Goal: Task Accomplishment & Management: Manage account settings

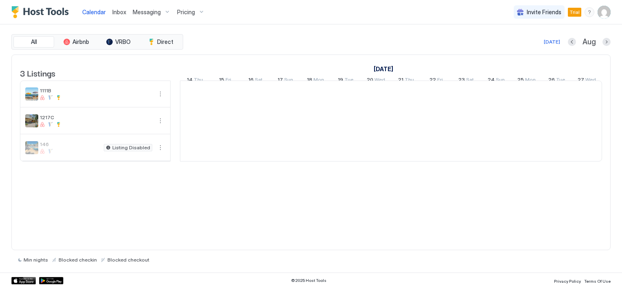
scroll to position [0, 452]
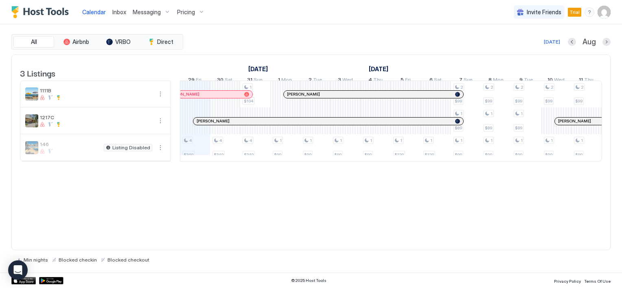
click at [33, 154] on img "listing image" at bounding box center [31, 147] width 13 height 13
click at [158, 153] on button "More options" at bounding box center [160, 148] width 10 height 10
click at [145, 164] on span "Messaging" at bounding box center [141, 165] width 26 height 6
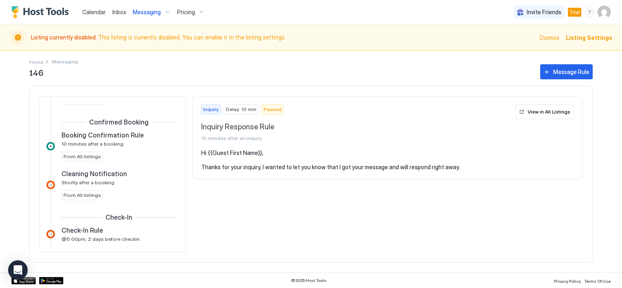
scroll to position [203, 0]
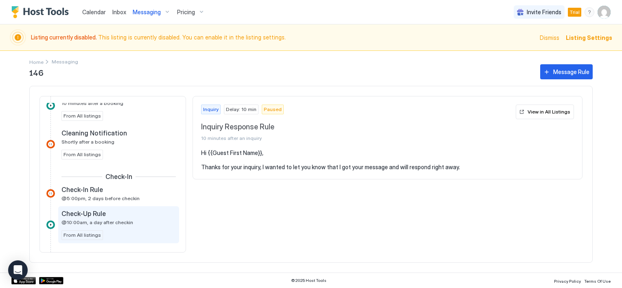
click at [98, 221] on span "@10:00am, a day after checkin" at bounding box center [97, 222] width 72 height 6
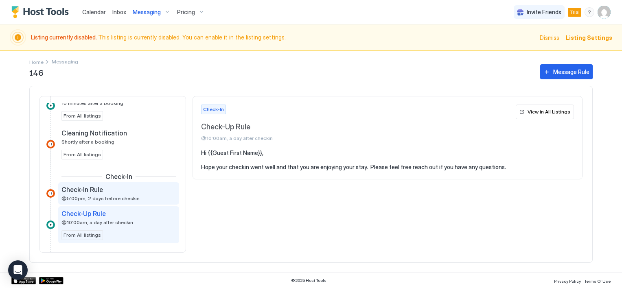
click at [100, 195] on span "@5:00pm, 2 days before checkin" at bounding box center [100, 198] width 78 height 6
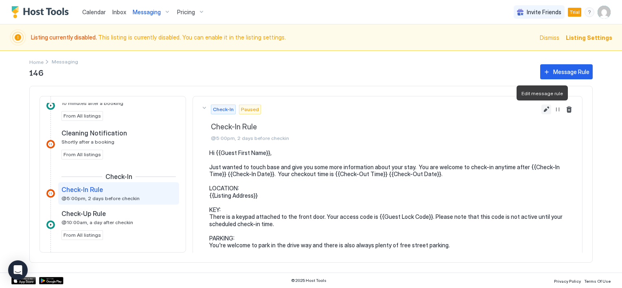
click at [541, 109] on button "Edit message rule" at bounding box center [546, 110] width 10 height 10
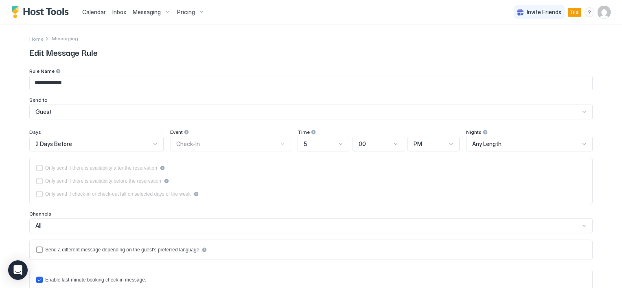
click at [72, 54] on span "Edit Message Rule" at bounding box center [310, 52] width 563 height 12
click at [70, 83] on input "**********" at bounding box center [311, 83] width 562 height 14
type input "**********"
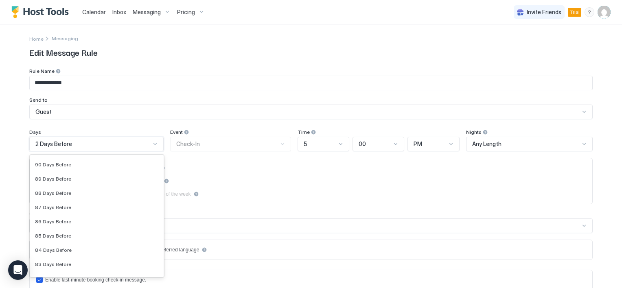
click at [152, 143] on div at bounding box center [155, 144] width 7 height 7
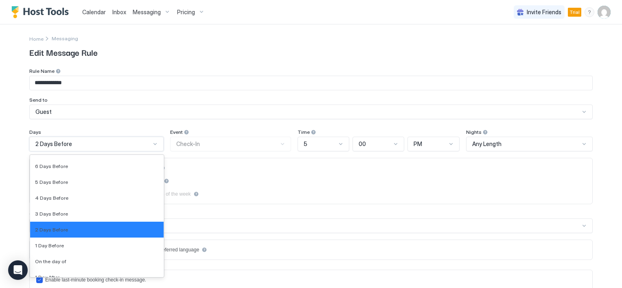
scroll to position [1277, 0]
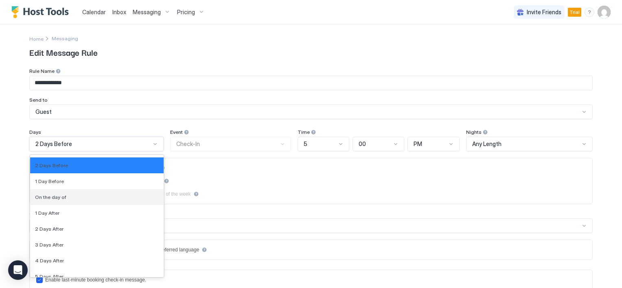
click at [70, 199] on div "On the day of" at bounding box center [97, 197] width 124 height 6
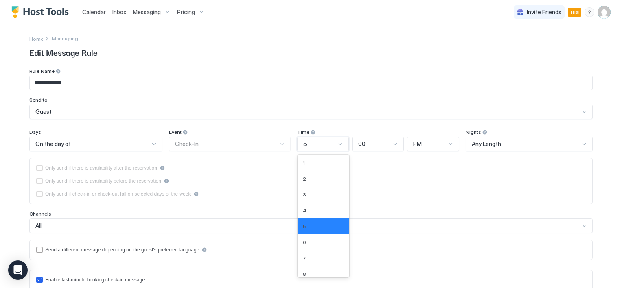
click at [337, 146] on div at bounding box center [340, 144] width 7 height 7
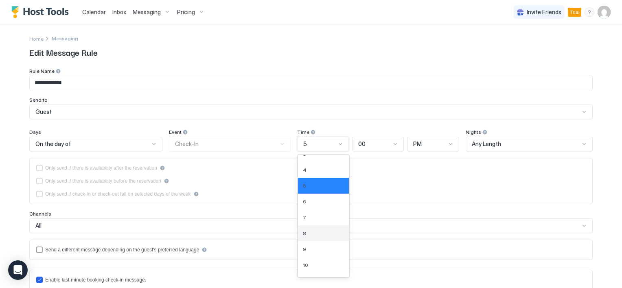
scroll to position [68, 0]
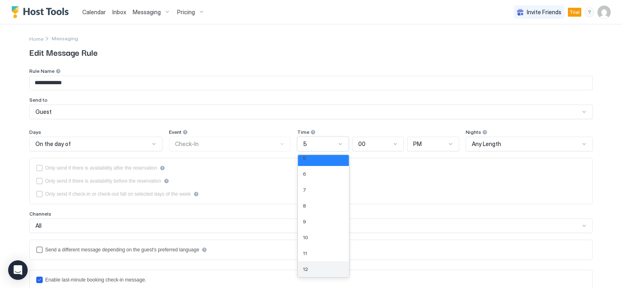
click at [308, 266] on div "12" at bounding box center [323, 269] width 41 height 6
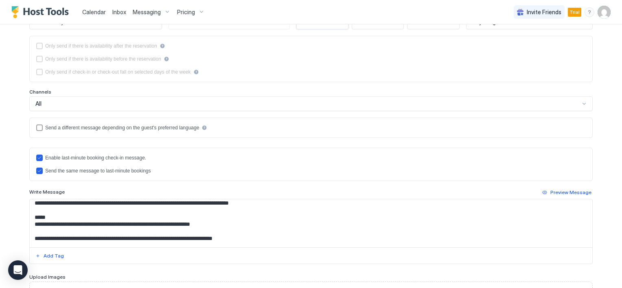
scroll to position [203, 0]
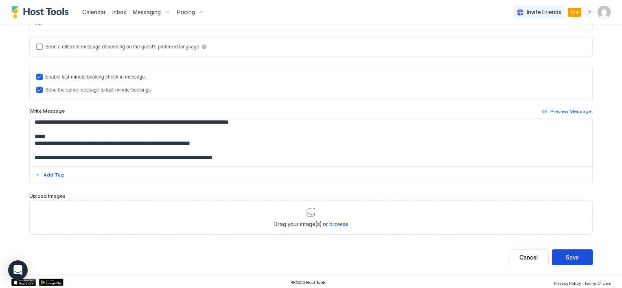
click at [574, 257] on div "Save" at bounding box center [572, 257] width 13 height 9
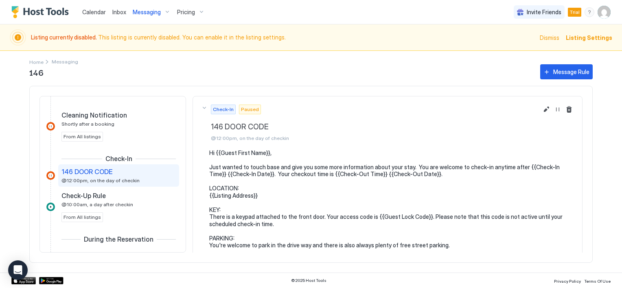
scroll to position [221, 0]
click at [238, 171] on pre "Hi {{Guest First Name}}, Just wanted to touch base and give you some more infor…" at bounding box center [391, 224] width 365 height 150
click at [553, 72] on button "Message Rule" at bounding box center [566, 71] width 52 height 15
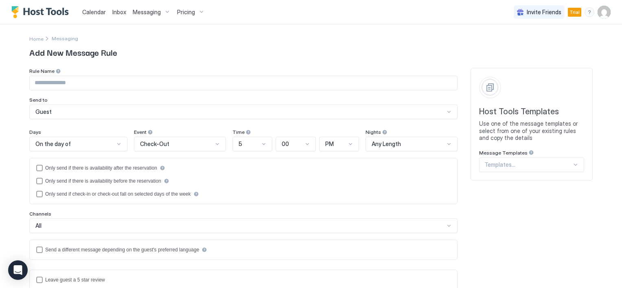
click at [64, 79] on input "Input Field" at bounding box center [243, 83] width 427 height 14
type input "**********"
click at [214, 145] on div at bounding box center [217, 144] width 7 height 7
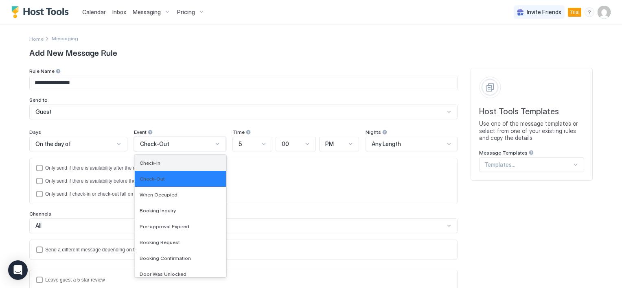
click at [169, 165] on div "Check-In" at bounding box center [180, 163] width 81 height 6
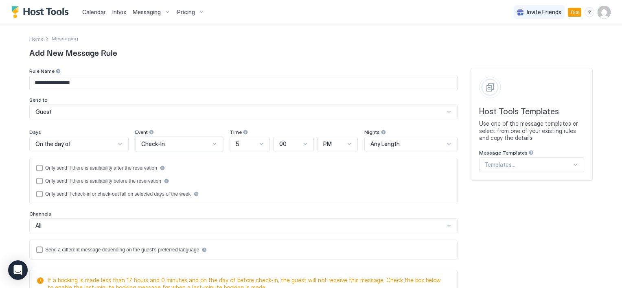
click at [117, 144] on div at bounding box center [120, 144] width 7 height 7
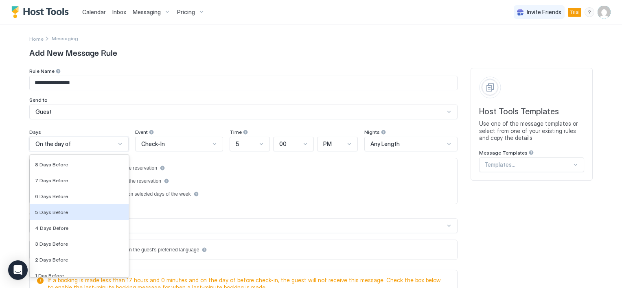
scroll to position [1212, 0]
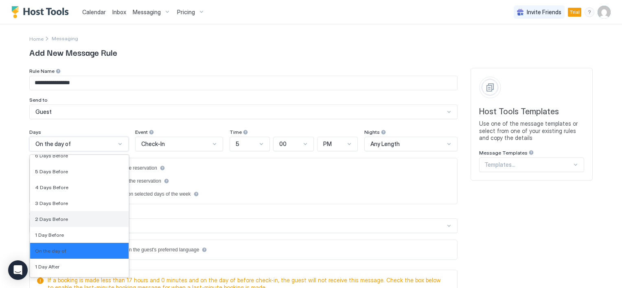
click at [43, 218] on span "2 Days Before" at bounding box center [51, 219] width 33 height 6
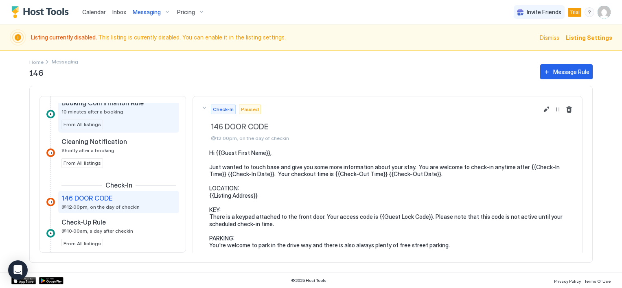
scroll to position [181, 0]
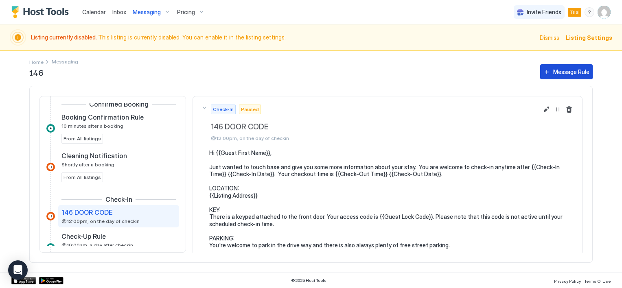
click at [553, 71] on div "Message Rule" at bounding box center [571, 72] width 36 height 9
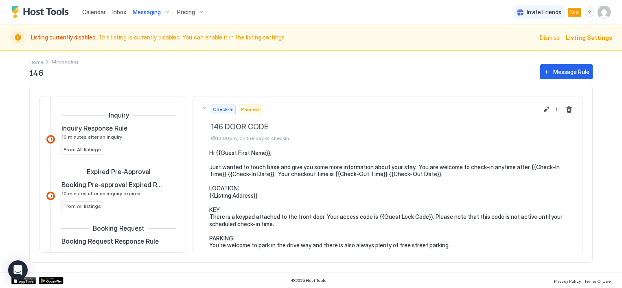
click at [39, 63] on div "146 Message Rule Inquiry Inquiry Response Rule 10 minutes after an inquiry From…" at bounding box center [310, 168] width 563 height 210
click at [39, 60] on span "Home" at bounding box center [36, 62] width 14 height 6
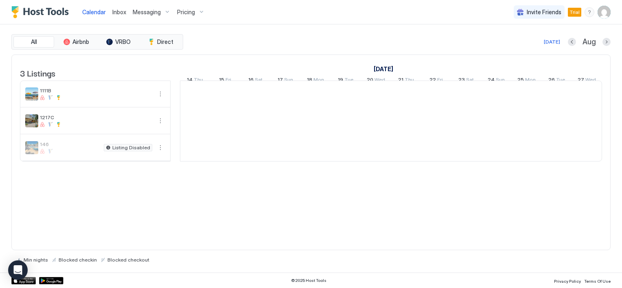
scroll to position [0, 452]
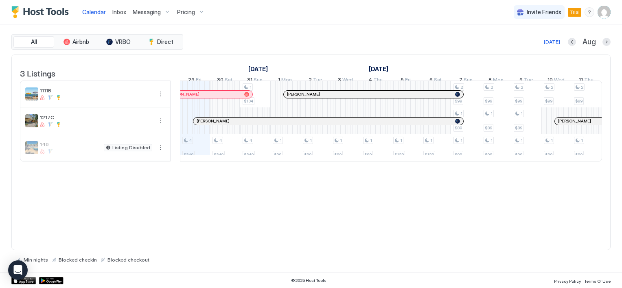
click at [142, 14] on span "Messaging" at bounding box center [147, 12] width 28 height 7
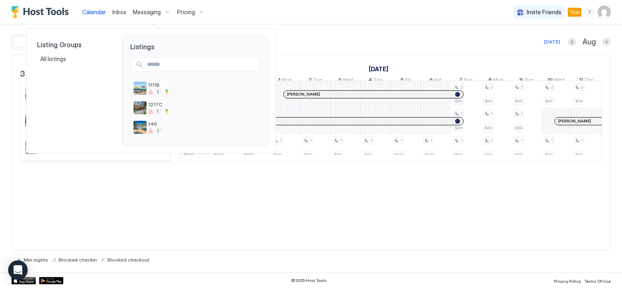
click at [143, 5] on div at bounding box center [311, 144] width 622 height 288
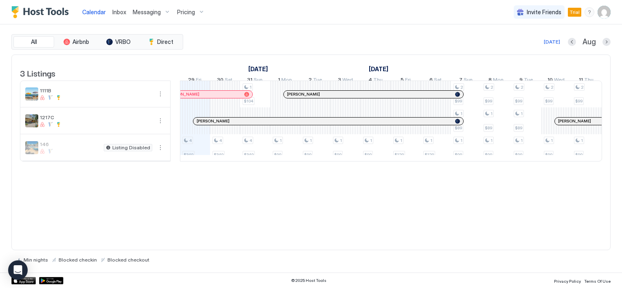
click at [145, 11] on span "Messaging" at bounding box center [147, 12] width 28 height 7
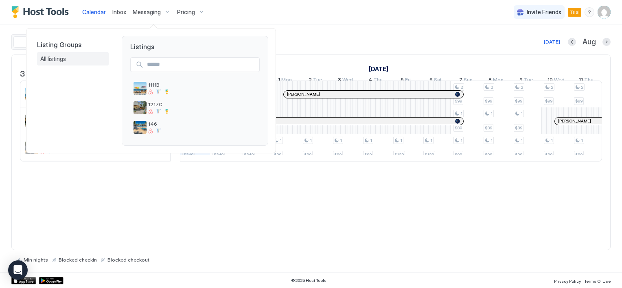
click at [59, 57] on span "All listings" at bounding box center [53, 58] width 27 height 7
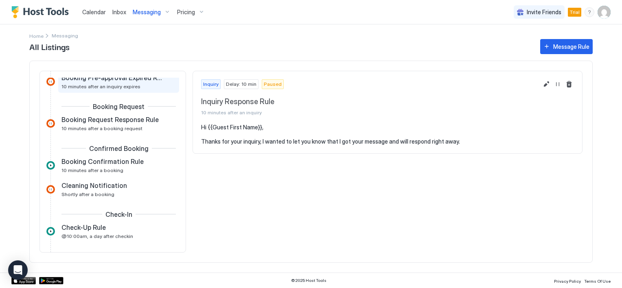
scroll to position [81, 0]
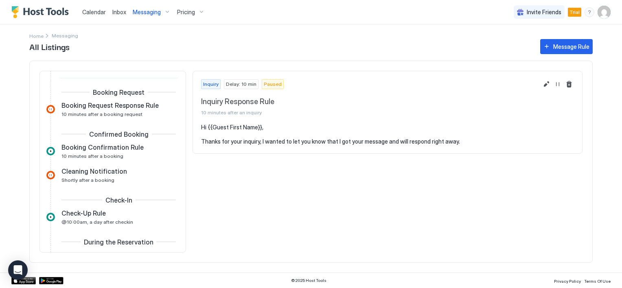
click at [118, 150] on span "Booking Confirmation Rule" at bounding box center [102, 147] width 82 height 8
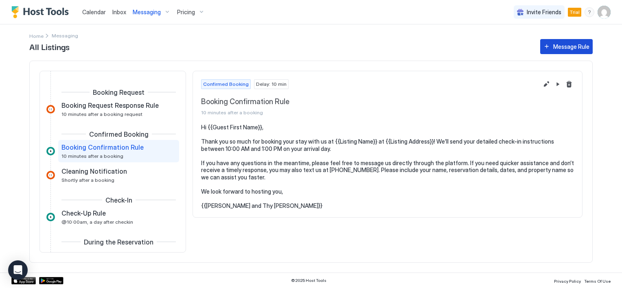
click at [544, 45] on button "Message Rule" at bounding box center [566, 46] width 52 height 15
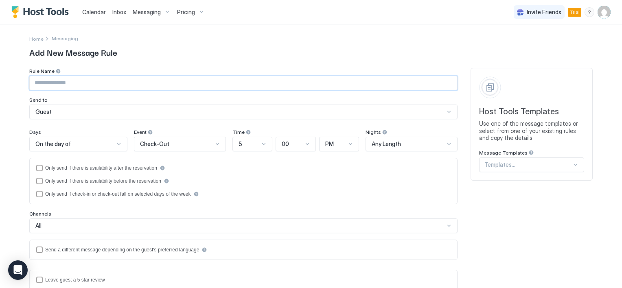
click at [85, 83] on input "Input Field" at bounding box center [243, 83] width 427 height 14
type input "*"
type input "**********"
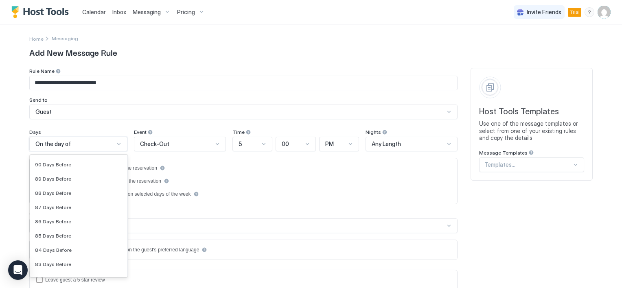
click at [116, 143] on div at bounding box center [119, 144] width 7 height 7
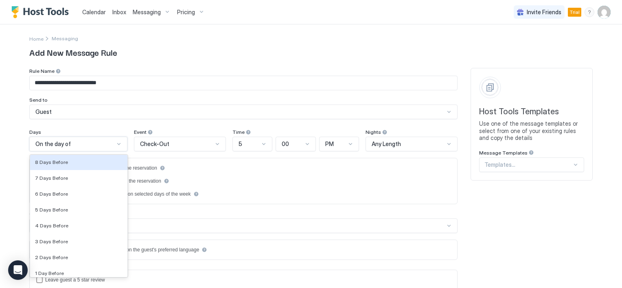
scroll to position [1171, 0]
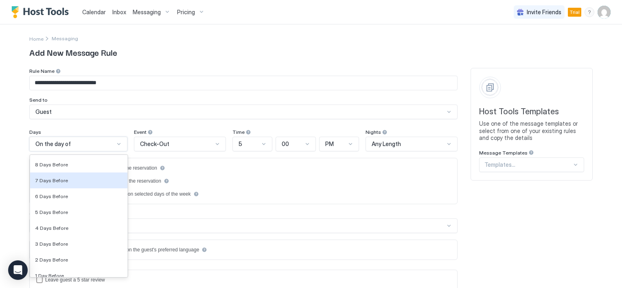
click at [214, 145] on div at bounding box center [217, 144] width 7 height 7
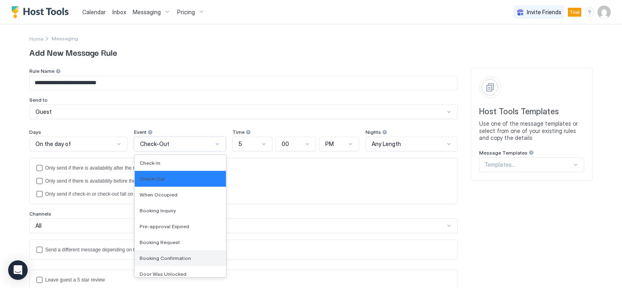
click at [184, 256] on div "Booking Confirmation" at bounding box center [180, 258] width 81 height 6
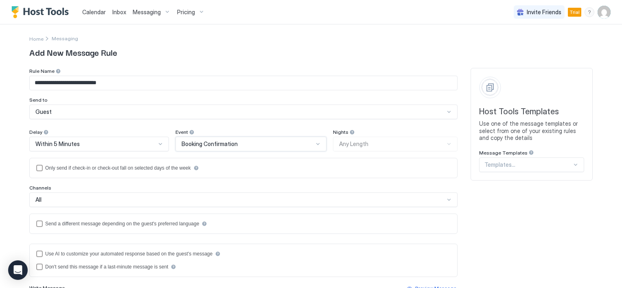
click at [157, 144] on div at bounding box center [160, 144] width 7 height 7
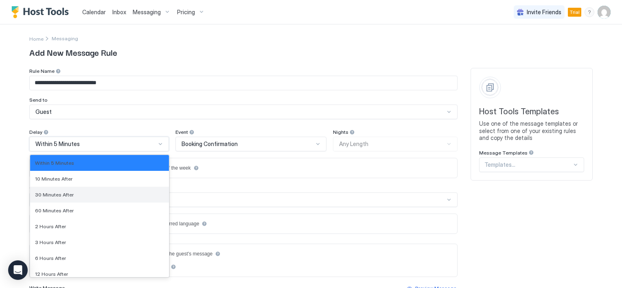
click at [58, 192] on span "30 Minutes After" at bounding box center [54, 195] width 39 height 6
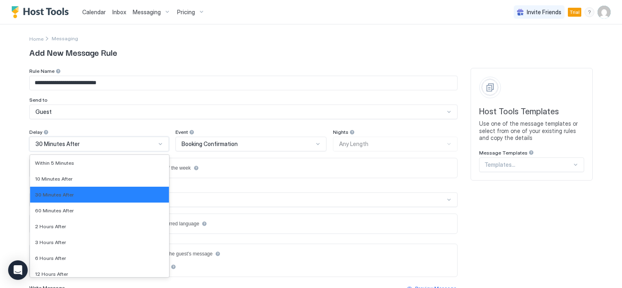
click at [157, 144] on div at bounding box center [160, 144] width 7 height 7
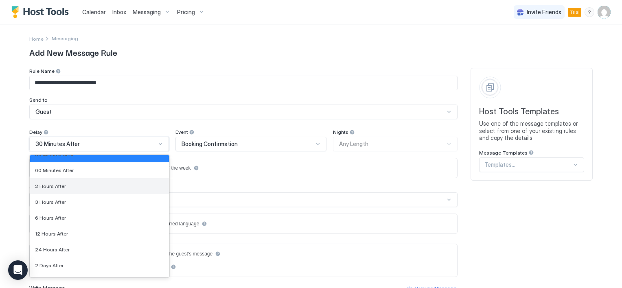
scroll to position [41, 0]
click at [54, 170] on span "60 Minutes After" at bounding box center [54, 170] width 39 height 6
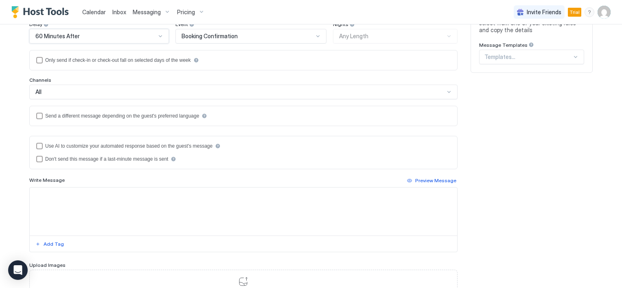
scroll to position [122, 0]
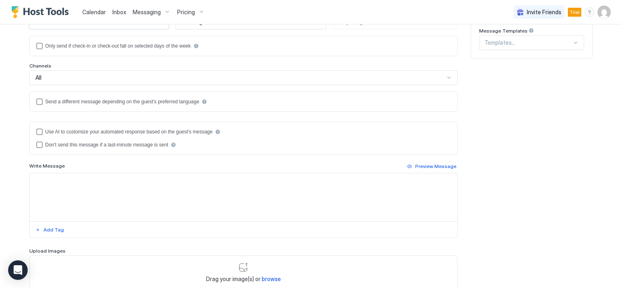
click at [83, 180] on textarea "Input Field" at bounding box center [243, 197] width 427 height 48
click at [77, 183] on textarea "Input Field" at bounding box center [243, 197] width 427 height 48
paste textarea "**********"
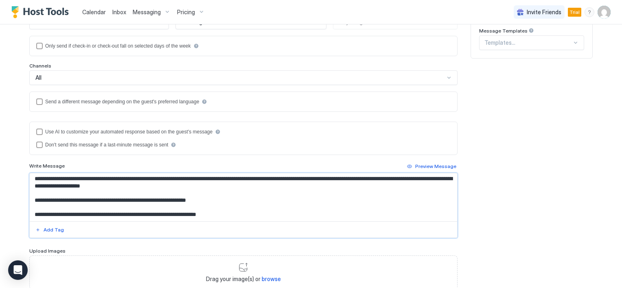
scroll to position [0, 0]
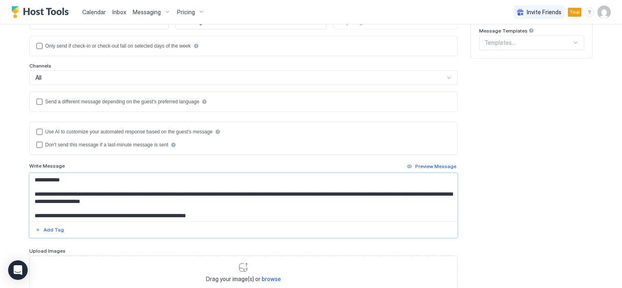
click at [54, 179] on textarea "**********" at bounding box center [243, 197] width 427 height 48
click at [48, 229] on div "Add Tag" at bounding box center [54, 229] width 20 height 7
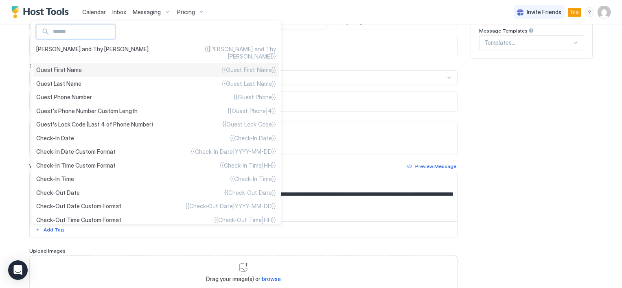
click at [71, 66] on span "Guest First Name" at bounding box center [59, 69] width 46 height 7
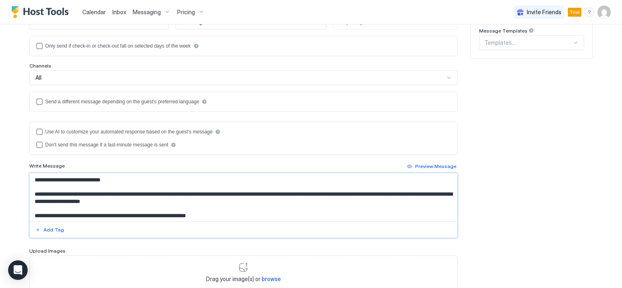
drag, startPoint x: 117, startPoint y: 178, endPoint x: 98, endPoint y: 179, distance: 19.5
click at [98, 179] on textarea "**********" at bounding box center [243, 197] width 427 height 48
click at [49, 229] on div "Add Tag" at bounding box center [54, 229] width 20 height 7
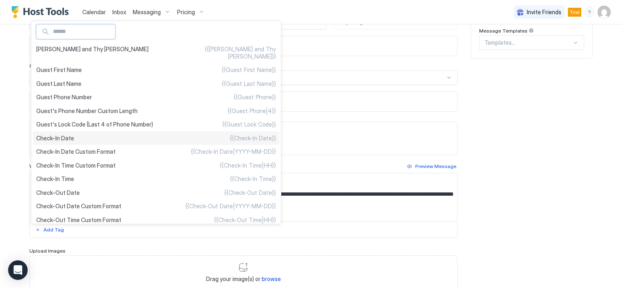
click at [65, 142] on span "Check-In Date" at bounding box center [55, 138] width 38 height 7
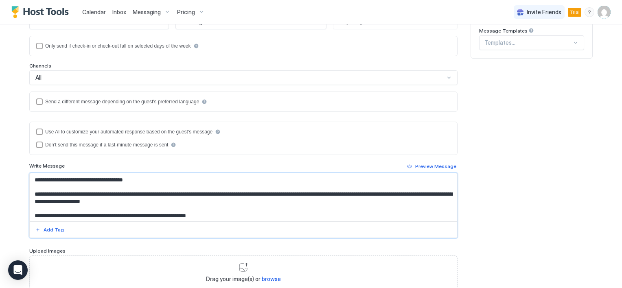
click at [223, 192] on textarea "**********" at bounding box center [243, 197] width 427 height 48
click at [192, 193] on textarea "**********" at bounding box center [243, 197] width 427 height 48
click at [190, 193] on textarea "**********" at bounding box center [243, 197] width 427 height 48
click at [48, 229] on div "Add Tag" at bounding box center [54, 229] width 20 height 7
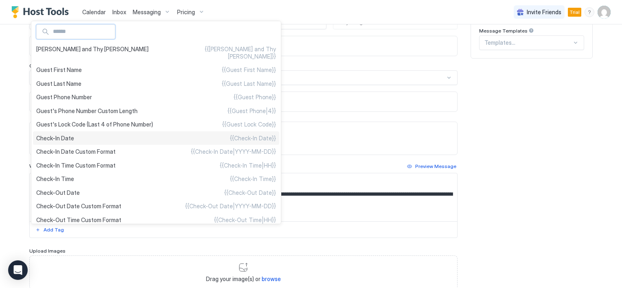
click at [64, 142] on span "Check-In Date" at bounding box center [55, 138] width 38 height 7
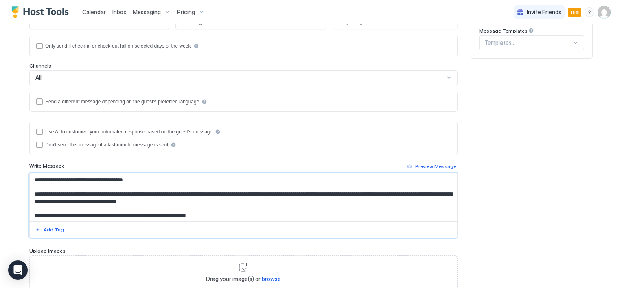
scroll to position [19, 0]
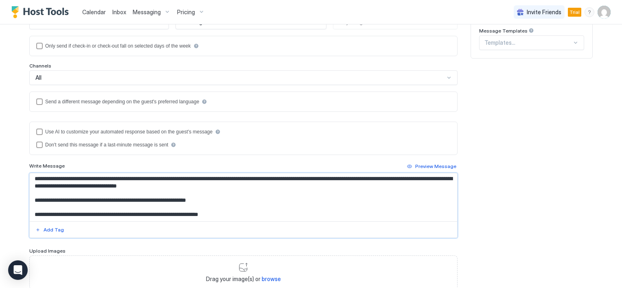
click at [234, 175] on textarea "**********" at bounding box center [243, 197] width 427 height 48
click at [50, 228] on div "Add Tag" at bounding box center [54, 229] width 20 height 7
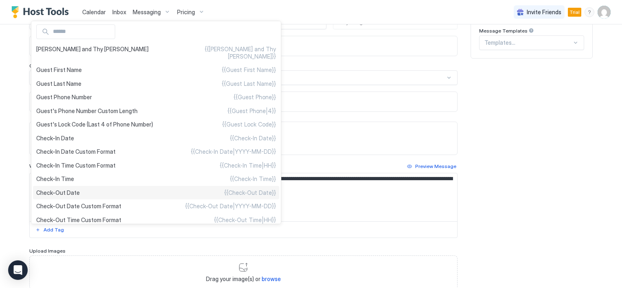
click at [76, 197] on span "Check-Out Date" at bounding box center [58, 192] width 44 height 7
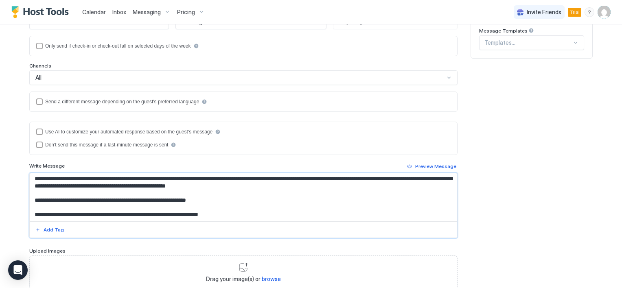
drag, startPoint x: 293, startPoint y: 175, endPoint x: 298, endPoint y: 186, distance: 12.0
click at [298, 186] on textarea "**********" at bounding box center [243, 197] width 427 height 48
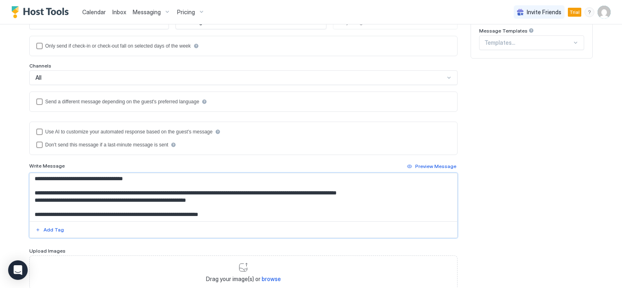
scroll to position [8, 0]
click at [126, 192] on textarea "**********" at bounding box center [243, 197] width 427 height 48
drag, startPoint x: 124, startPoint y: 192, endPoint x: 166, endPoint y: 194, distance: 42.0
click at [166, 194] on textarea "**********" at bounding box center [243, 197] width 427 height 48
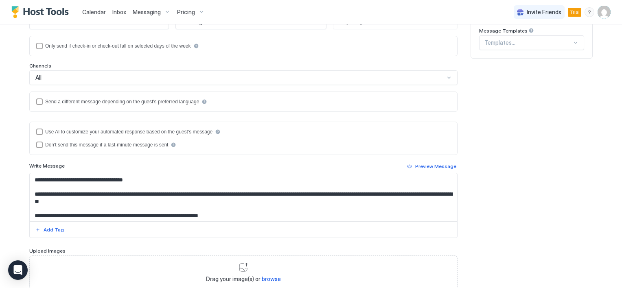
scroll to position [81, 0]
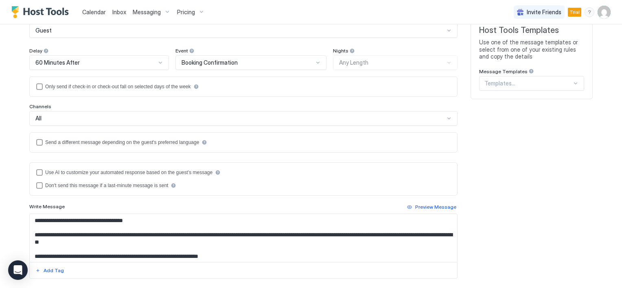
click at [393, 233] on textarea "**********" at bounding box center [243, 238] width 427 height 48
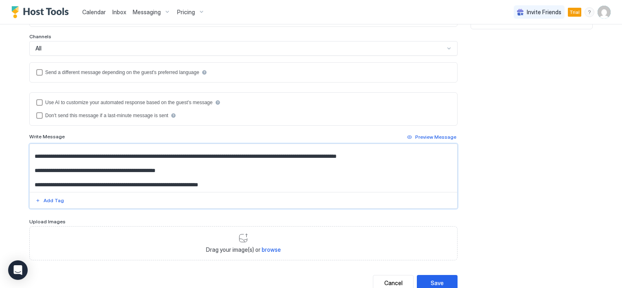
scroll to position [177, 0]
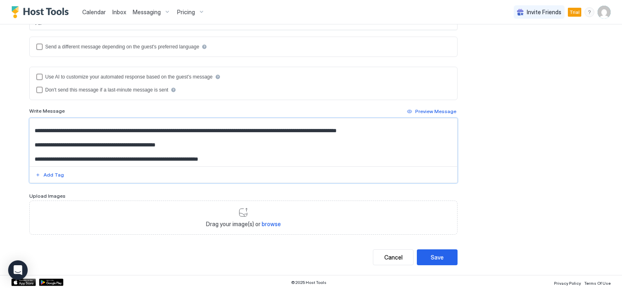
drag, startPoint x: 31, startPoint y: 232, endPoint x: 197, endPoint y: 298, distance: 178.5
click at [197, 288] on html "**********" at bounding box center [311, 144] width 622 height 288
paste textarea "**********"
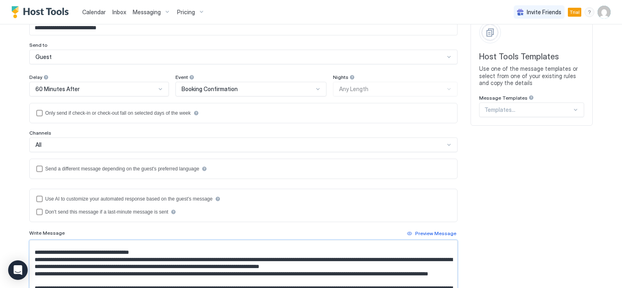
scroll to position [0, 0]
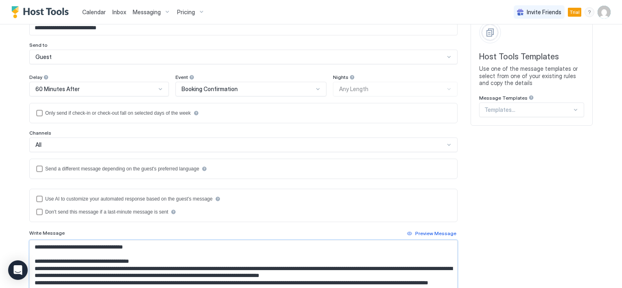
click at [161, 247] on textarea "Input Field" at bounding box center [243, 264] width 427 height 48
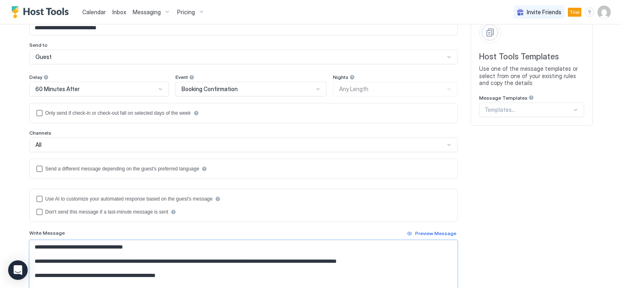
click at [103, 260] on textarea "**********" at bounding box center [243, 264] width 427 height 48
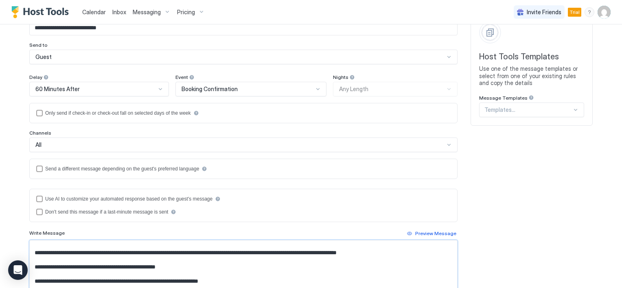
scroll to position [96, 0]
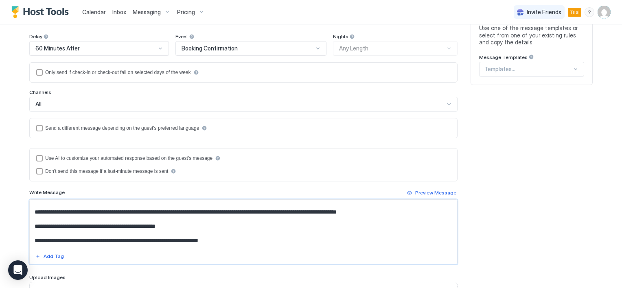
click at [187, 228] on textarea "**********" at bounding box center [243, 224] width 427 height 48
drag, startPoint x: 31, startPoint y: 232, endPoint x: 137, endPoint y: 258, distance: 109.5
click at [137, 258] on div "**********" at bounding box center [243, 231] width 428 height 65
paste textarea "**********"
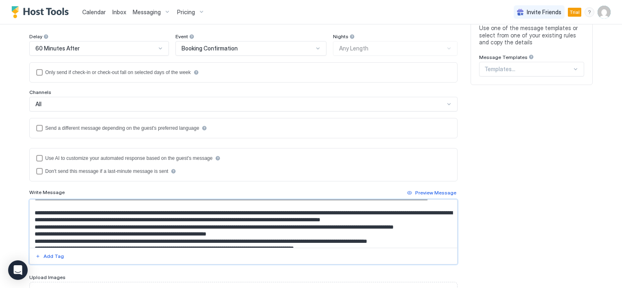
scroll to position [221, 0]
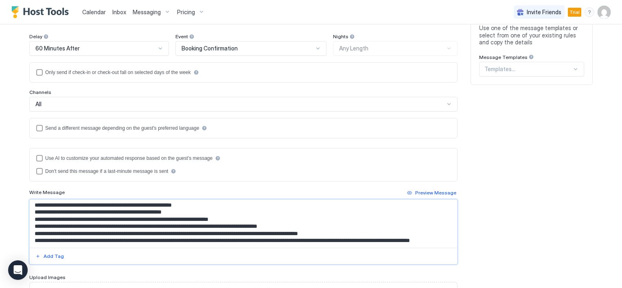
drag, startPoint x: 31, startPoint y: 205, endPoint x: 183, endPoint y: 249, distance: 157.7
click at [183, 249] on div at bounding box center [243, 231] width 428 height 65
click at [126, 218] on textarea "Input Field" at bounding box center [243, 224] width 427 height 48
drag, startPoint x: 30, startPoint y: 203, endPoint x: 82, endPoint y: 265, distance: 81.1
click at [82, 265] on div "**********" at bounding box center [243, 144] width 428 height 344
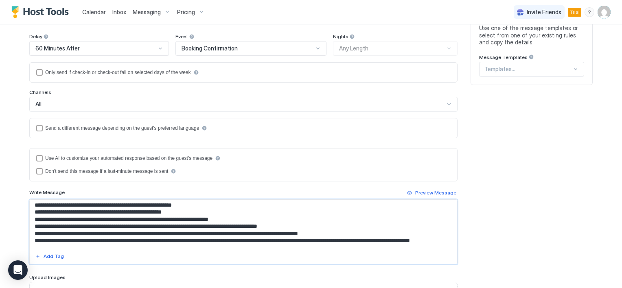
paste textarea "**********"
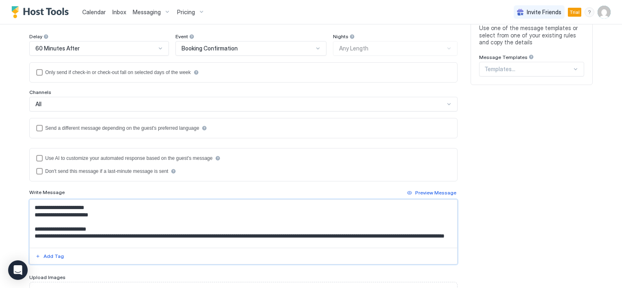
scroll to position [0, 0]
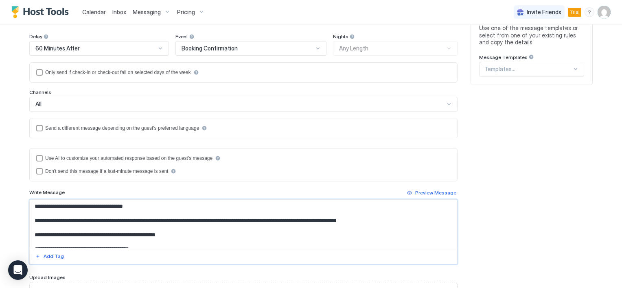
click at [79, 230] on textarea "Input Field" at bounding box center [243, 224] width 427 height 48
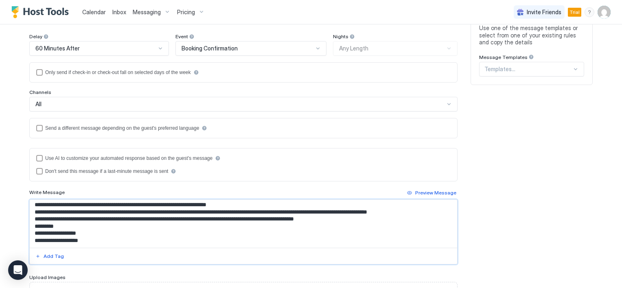
scroll to position [221, 0]
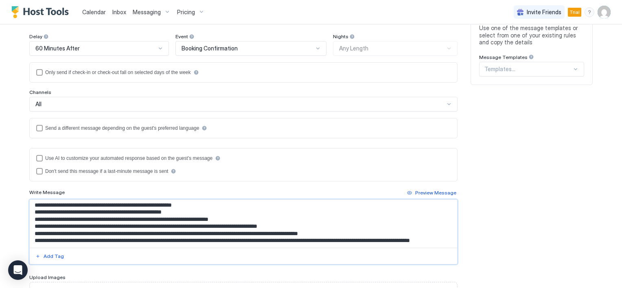
drag, startPoint x: 33, startPoint y: 199, endPoint x: 95, endPoint y: 267, distance: 92.4
click at [95, 267] on div "**********" at bounding box center [243, 144] width 428 height 344
paste textarea "**********"
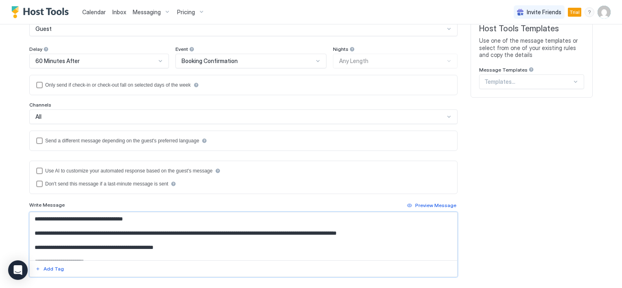
scroll to position [96, 0]
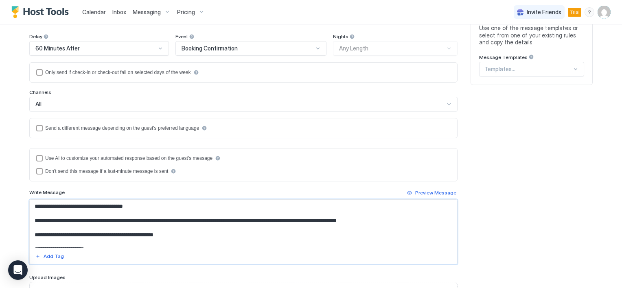
click at [142, 205] on textarea "Input Field" at bounding box center [243, 224] width 427 height 48
click at [221, 236] on textarea "Input Field" at bounding box center [243, 224] width 427 height 48
click at [183, 242] on textarea "Input Field" at bounding box center [243, 224] width 427 height 48
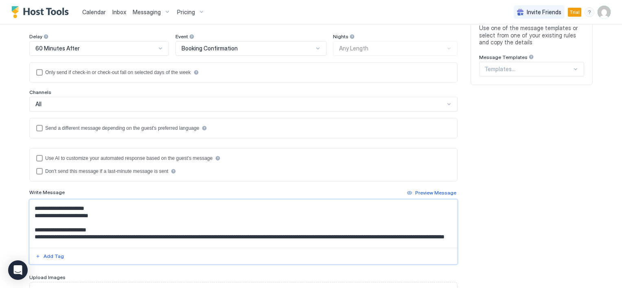
scroll to position [0, 0]
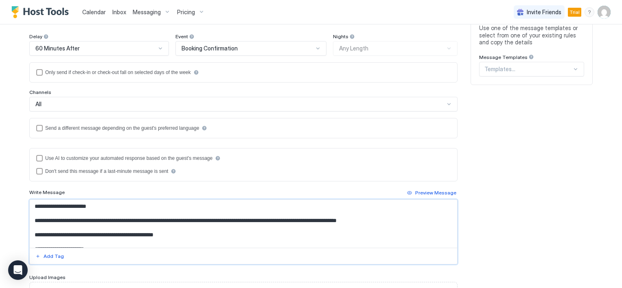
drag, startPoint x: 292, startPoint y: 227, endPoint x: 404, endPoint y: 227, distance: 111.5
click at [404, 227] on textarea "Input Field" at bounding box center [243, 224] width 427 height 48
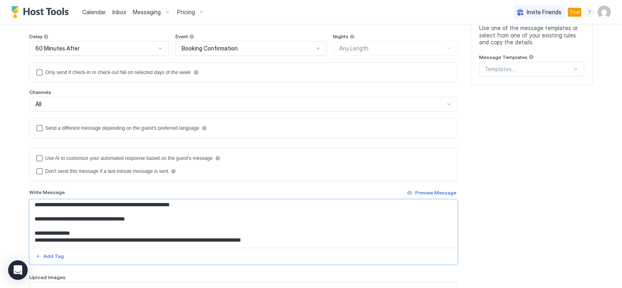
scroll to position [371, 0]
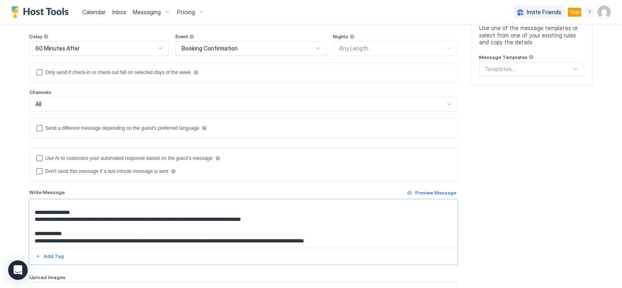
drag, startPoint x: 375, startPoint y: 231, endPoint x: 69, endPoint y: 246, distance: 306.3
click at [69, 246] on div at bounding box center [243, 231] width 428 height 65
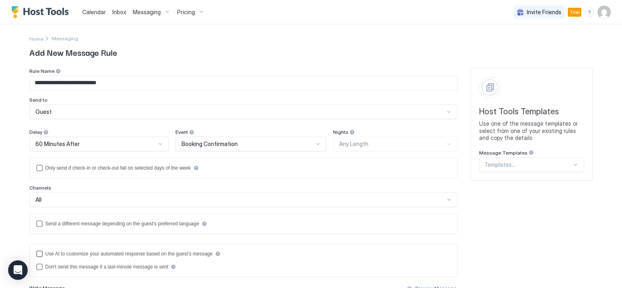
scroll to position [81, 0]
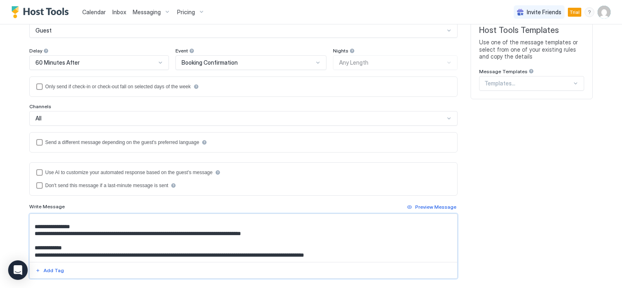
click at [157, 239] on textarea "Input Field" at bounding box center [243, 238] width 427 height 48
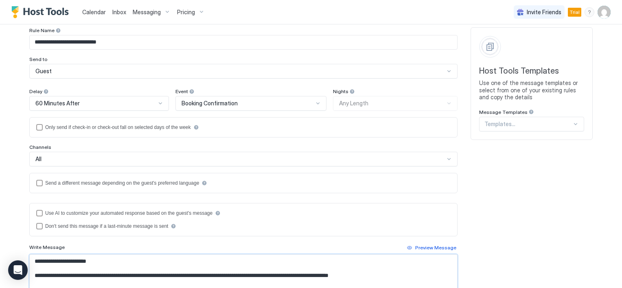
scroll to position [54, 0]
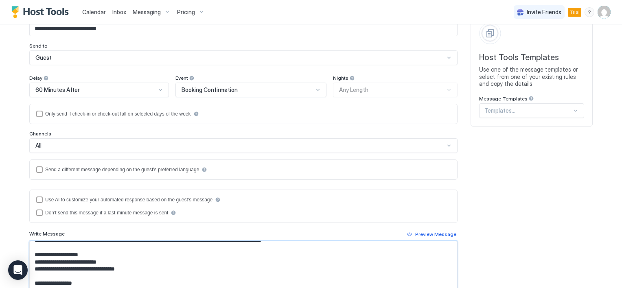
drag, startPoint x: 397, startPoint y: 282, endPoint x: 99, endPoint y: 268, distance: 298.1
click at [99, 268] on textarea "Input Field" at bounding box center [243, 265] width 427 height 48
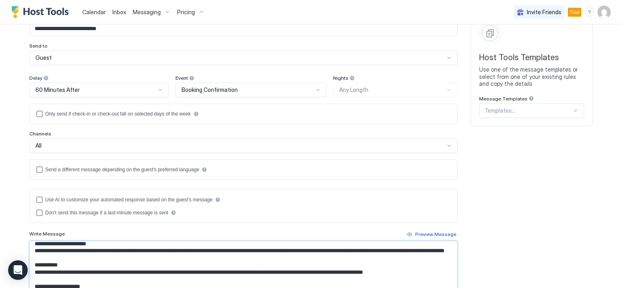
click at [99, 268] on textarea "Input Field" at bounding box center [243, 265] width 427 height 48
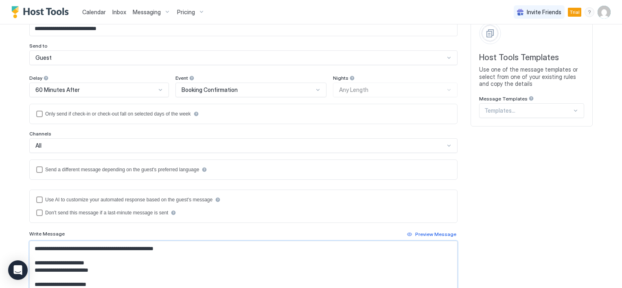
scroll to position [0, 0]
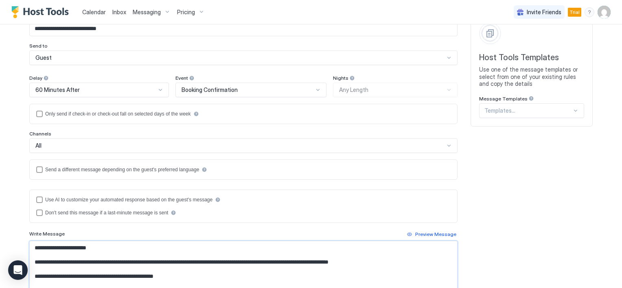
drag, startPoint x: 31, startPoint y: 244, endPoint x: 389, endPoint y: 266, distance: 359.1
click at [389, 266] on textarea "Input Field" at bounding box center [243, 265] width 427 height 48
click at [71, 251] on textarea "Input Field" at bounding box center [243, 265] width 427 height 48
drag, startPoint x: 30, startPoint y: 246, endPoint x: 406, endPoint y: 269, distance: 376.7
click at [406, 269] on textarea "Input Field" at bounding box center [243, 265] width 427 height 48
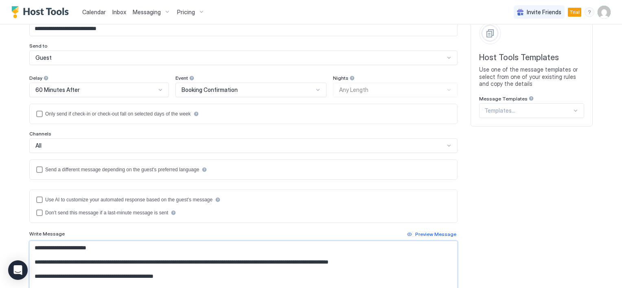
paste textarea "** *****"
click at [103, 248] on textarea "Input Field" at bounding box center [243, 265] width 427 height 48
click at [33, 260] on textarea "Input Field" at bounding box center [243, 265] width 427 height 48
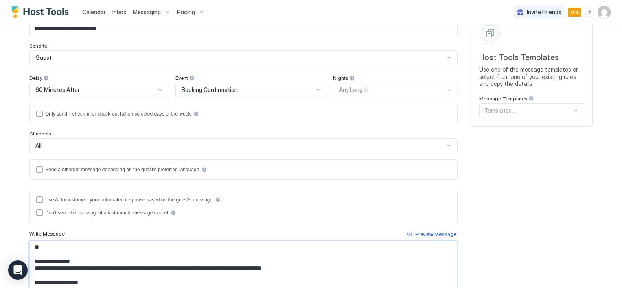
scroll to position [163, 0]
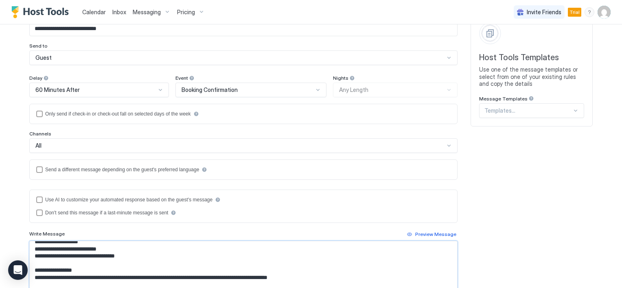
click at [84, 271] on textarea "Input Field" at bounding box center [243, 265] width 427 height 48
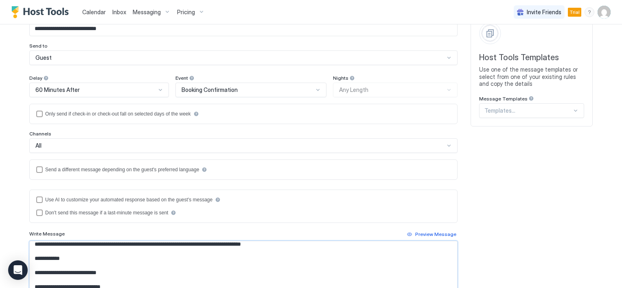
scroll to position [285, 0]
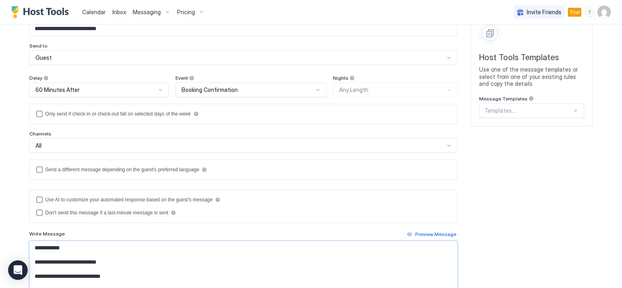
click at [80, 260] on textarea "Input Field" at bounding box center [243, 265] width 427 height 48
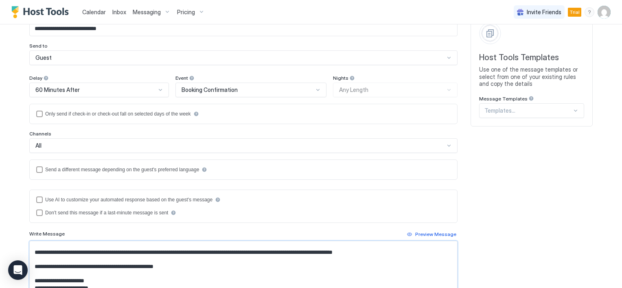
scroll to position [3, 0]
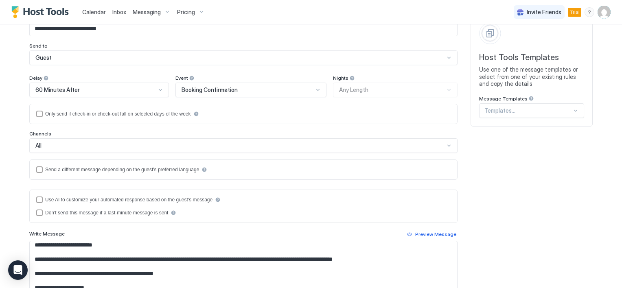
click at [34, 242] on textarea "Input Field" at bounding box center [243, 265] width 427 height 48
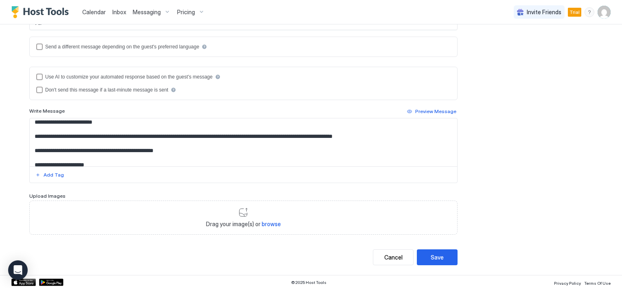
scroll to position [136, 0]
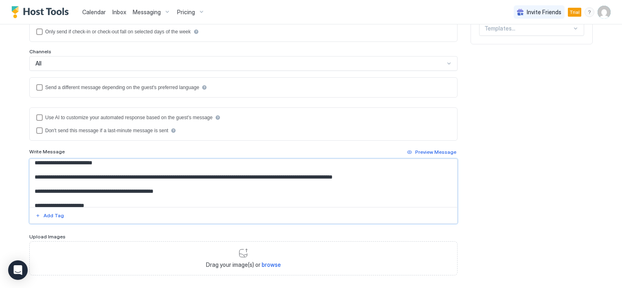
click at [115, 200] on textarea "Input Field" at bounding box center [243, 183] width 427 height 48
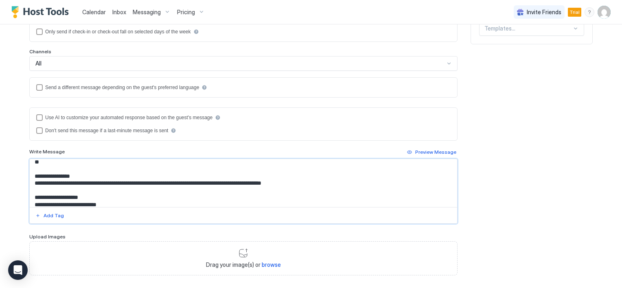
scroll to position [166, 0]
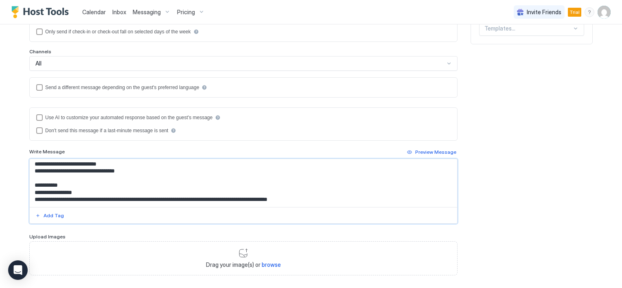
click at [144, 177] on textarea "Input Field" at bounding box center [243, 183] width 427 height 48
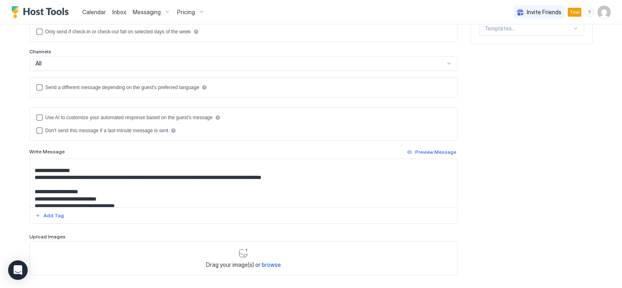
scroll to position [117, 0]
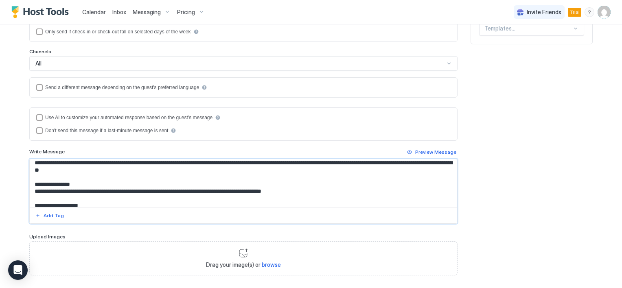
click at [313, 197] on textarea "Input Field" at bounding box center [243, 183] width 427 height 48
paste textarea "**********"
drag, startPoint x: 103, startPoint y: 198, endPoint x: 108, endPoint y: 197, distance: 5.7
click at [108, 197] on textarea "Input Field" at bounding box center [243, 183] width 427 height 48
click at [313, 197] on textarea "Input Field" at bounding box center [243, 183] width 427 height 48
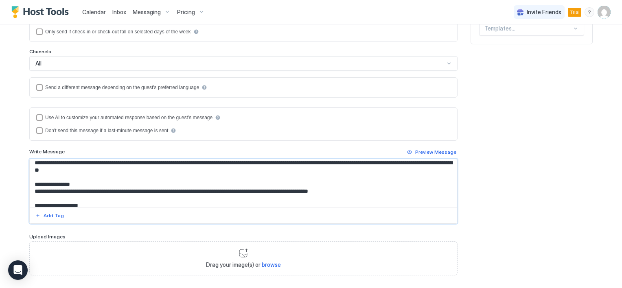
click at [379, 198] on textarea "Input Field" at bounding box center [243, 183] width 427 height 48
paste textarea "**"
click at [386, 196] on textarea "Input Field" at bounding box center [243, 183] width 427 height 48
paste textarea "**********"
click at [428, 199] on textarea "Input Field" at bounding box center [243, 183] width 427 height 48
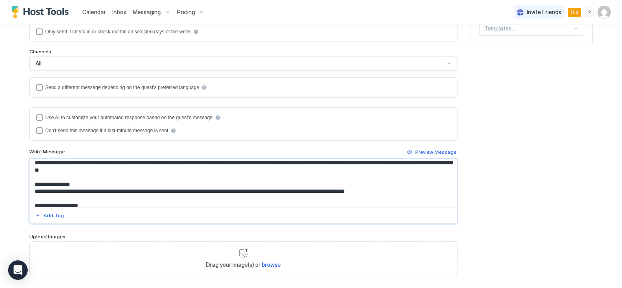
paste textarea "**********"
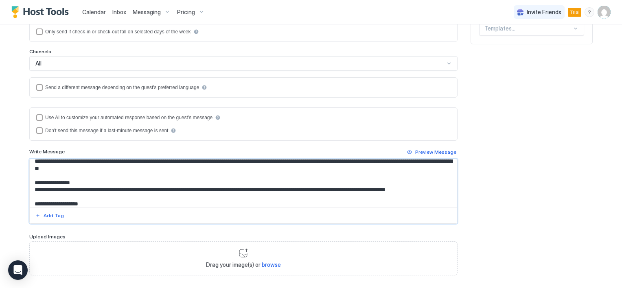
drag, startPoint x: 103, startPoint y: 195, endPoint x: 148, endPoint y: 195, distance: 44.8
click at [148, 195] on textarea "Input Field" at bounding box center [243, 183] width 427 height 48
click at [85, 202] on textarea "Input Field" at bounding box center [243, 183] width 427 height 48
paste textarea "**********"
click at [80, 201] on textarea "Input Field" at bounding box center [243, 183] width 427 height 48
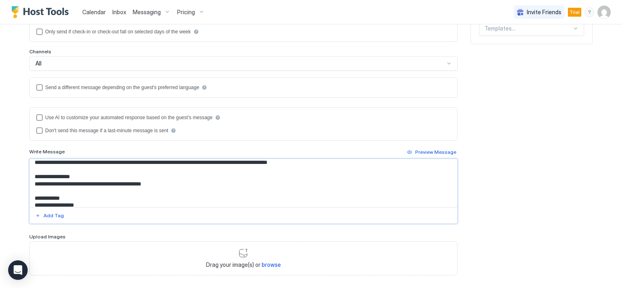
drag, startPoint x: 81, startPoint y: 202, endPoint x: 104, endPoint y: 199, distance: 23.8
click at [104, 199] on textarea "Input Field" at bounding box center [243, 183] width 427 height 48
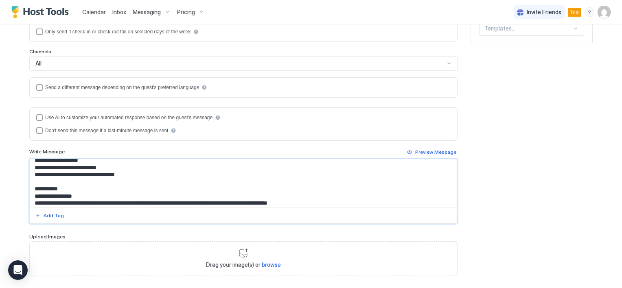
click at [111, 197] on textarea "Input Field" at bounding box center [243, 183] width 427 height 48
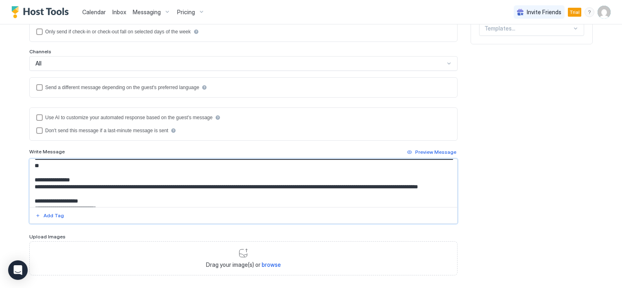
scroll to position [123, 0]
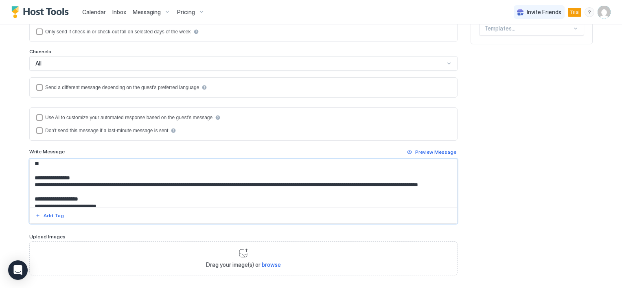
drag, startPoint x: 83, startPoint y: 200, endPoint x: 118, endPoint y: 196, distance: 35.3
click at [118, 196] on textarea "Input Field" at bounding box center [243, 183] width 427 height 48
paste textarea "**"
click at [143, 199] on textarea "Input Field" at bounding box center [243, 183] width 427 height 48
paste textarea "**********"
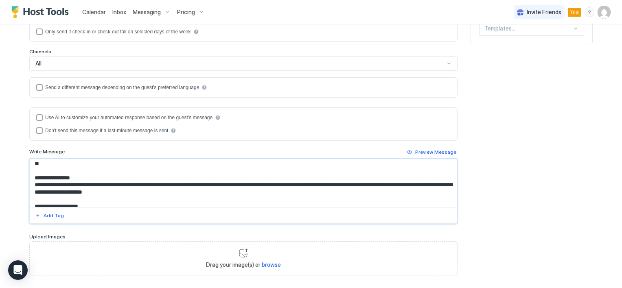
click at [136, 207] on div at bounding box center [243, 215] width 427 height 16
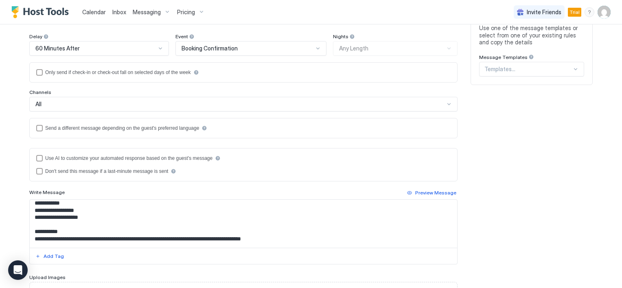
scroll to position [205, 0]
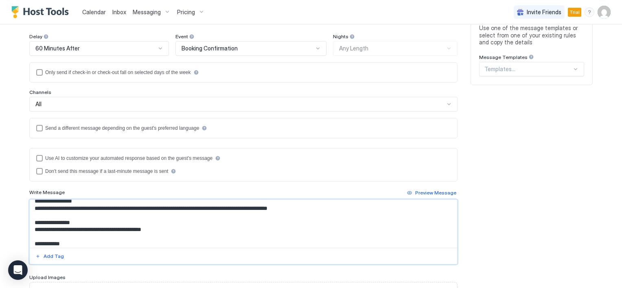
click at [60, 223] on textarea "Input Field" at bounding box center [243, 224] width 427 height 48
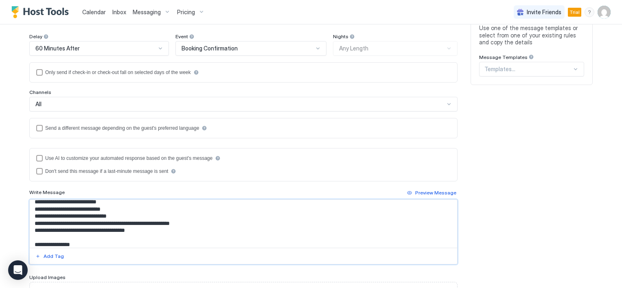
scroll to position [282, 0]
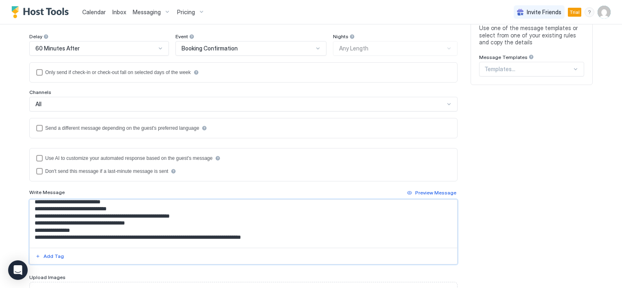
click at [91, 238] on textarea "Input Field" at bounding box center [243, 224] width 427 height 48
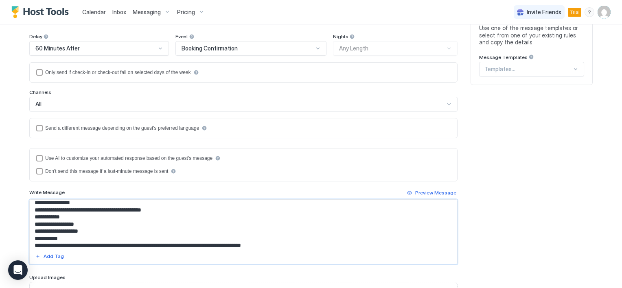
scroll to position [242, 0]
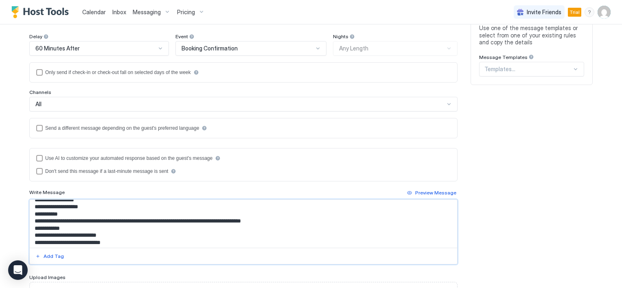
click at [85, 220] on textarea "Input Field" at bounding box center [243, 224] width 427 height 48
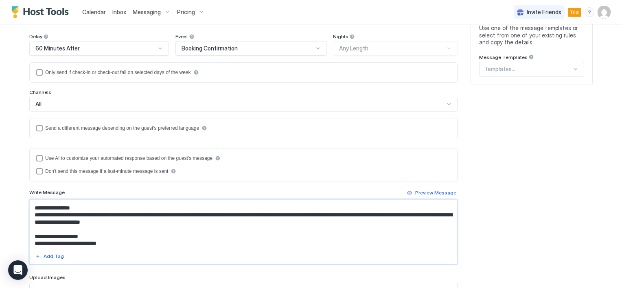
scroll to position [93, 0]
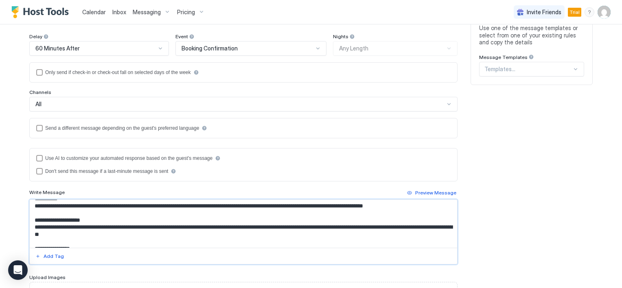
click at [192, 243] on textarea "Input Field" at bounding box center [243, 224] width 427 height 48
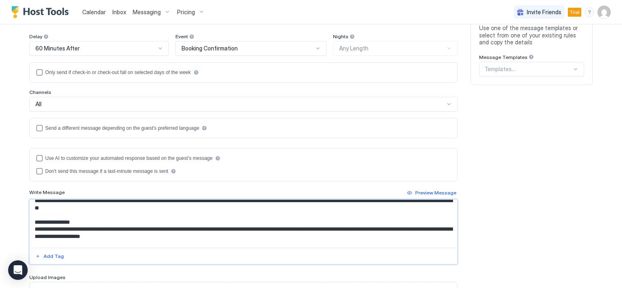
scroll to position [134, 0]
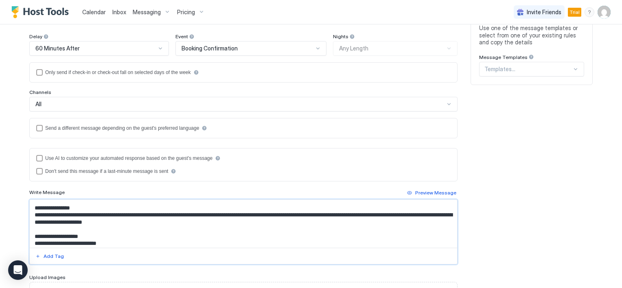
click at [149, 232] on textarea "Input Field" at bounding box center [243, 224] width 427 height 48
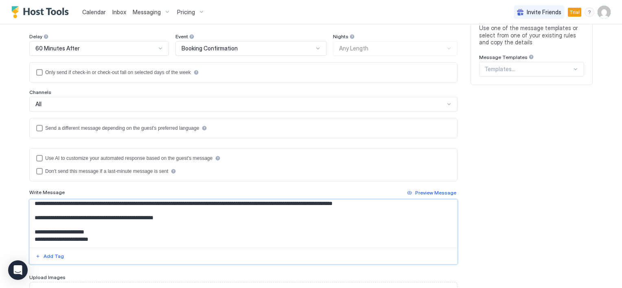
scroll to position [0, 0]
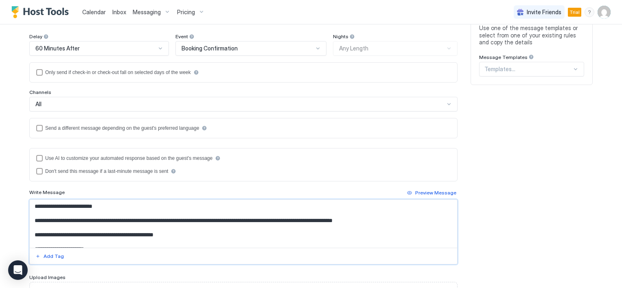
click at [393, 218] on textarea "Input Field" at bounding box center [243, 224] width 427 height 48
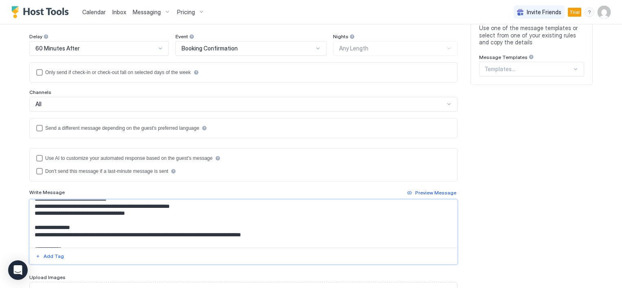
scroll to position [343, 0]
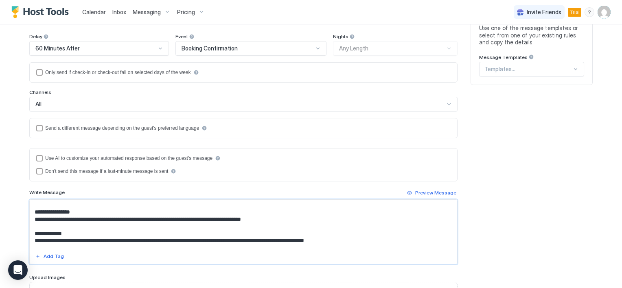
click at [352, 239] on textarea "Input Field" at bounding box center [243, 224] width 427 height 48
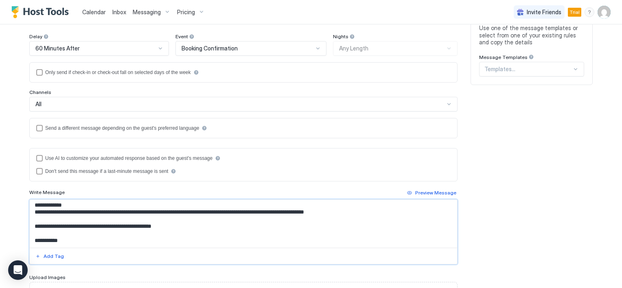
scroll to position [382, 0]
click at [48, 256] on div "Add Tag" at bounding box center [54, 256] width 20 height 7
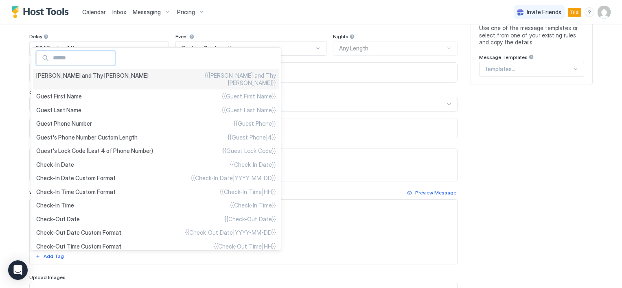
click at [72, 72] on span "[PERSON_NAME] and Thy [PERSON_NAME]" at bounding box center [92, 79] width 112 height 14
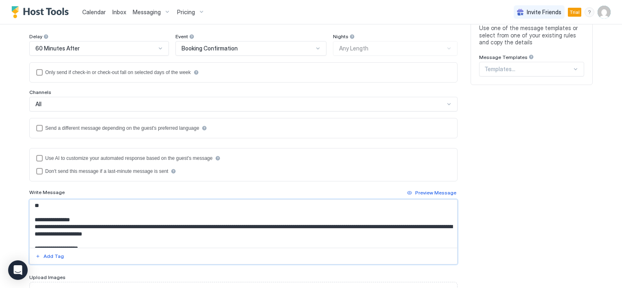
scroll to position [163, 0]
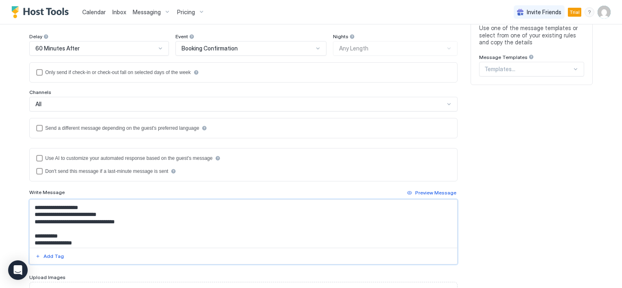
click at [83, 214] on textarea "Input Field" at bounding box center [243, 224] width 427 height 48
click at [90, 213] on textarea "Input Field" at bounding box center [243, 224] width 427 height 48
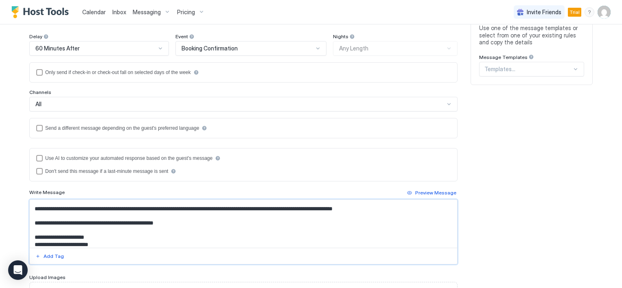
scroll to position [0, 0]
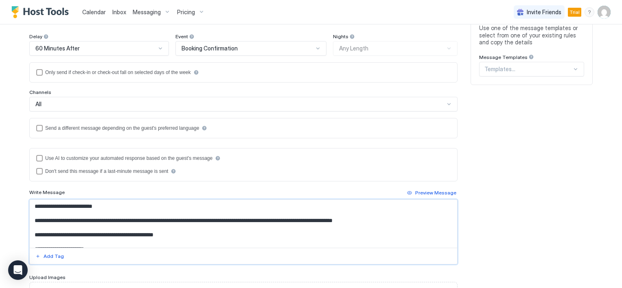
click at [35, 205] on textarea "Input Field" at bounding box center [243, 224] width 427 height 48
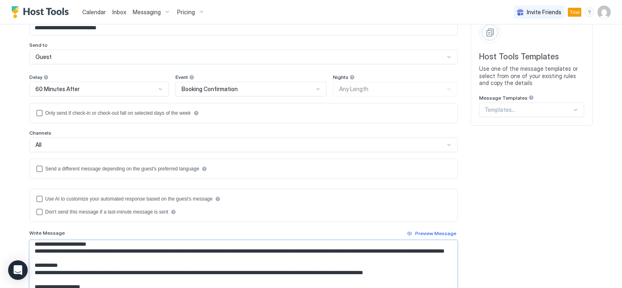
scroll to position [81, 0]
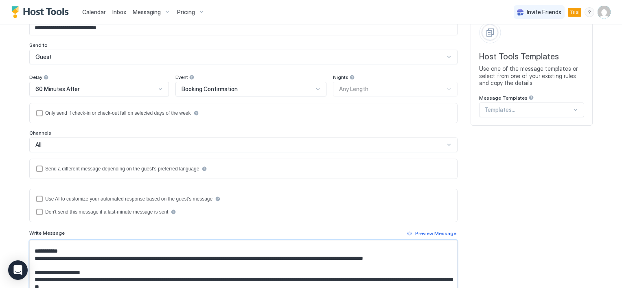
click at [202, 264] on textarea "Input Field" at bounding box center [243, 264] width 427 height 48
drag, startPoint x: 377, startPoint y: 264, endPoint x: 432, endPoint y: 264, distance: 55.3
click at [432, 264] on textarea "Input Field" at bounding box center [243, 264] width 427 height 48
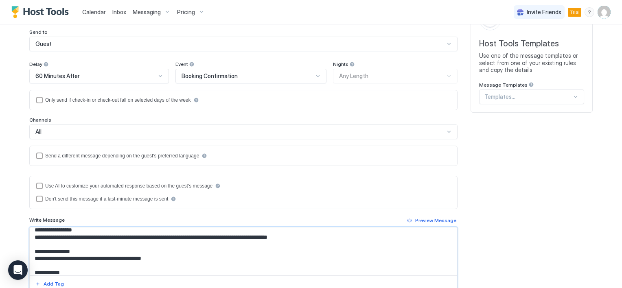
scroll to position [55, 0]
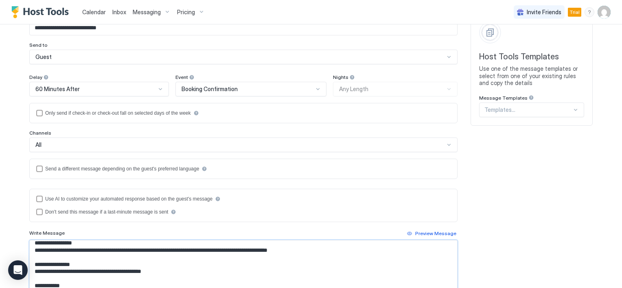
type textarea "**********"
click at [572, 109] on div at bounding box center [575, 110] width 7 height 7
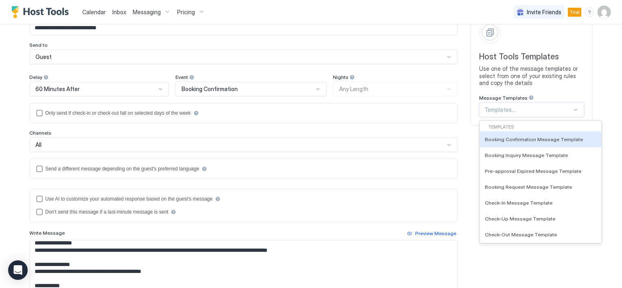
click at [572, 109] on div at bounding box center [575, 110] width 7 height 7
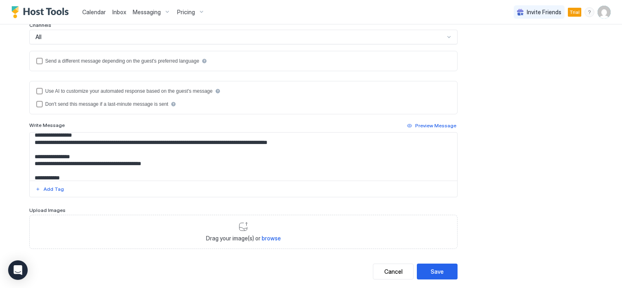
scroll to position [177, 0]
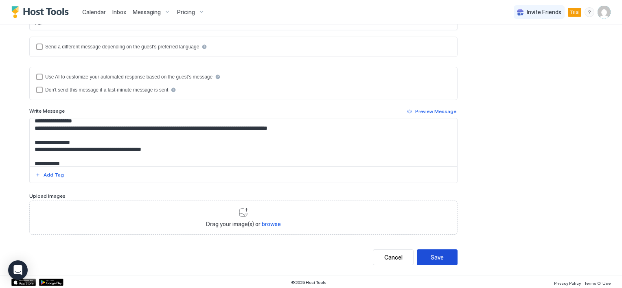
click at [430, 258] on div "Save" at bounding box center [436, 257] width 13 height 9
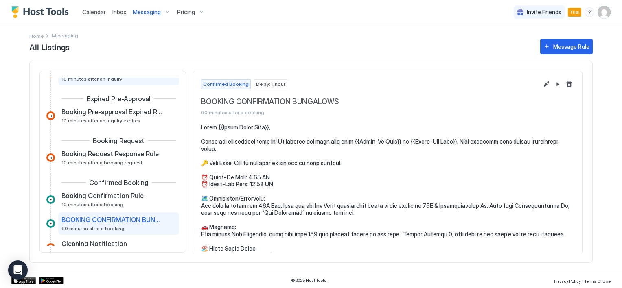
scroll to position [28, 0]
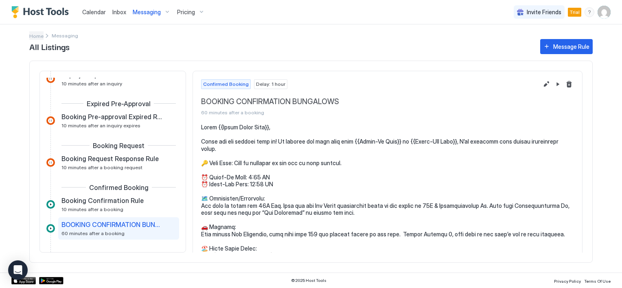
click at [33, 36] on span "Home" at bounding box center [36, 36] width 14 height 6
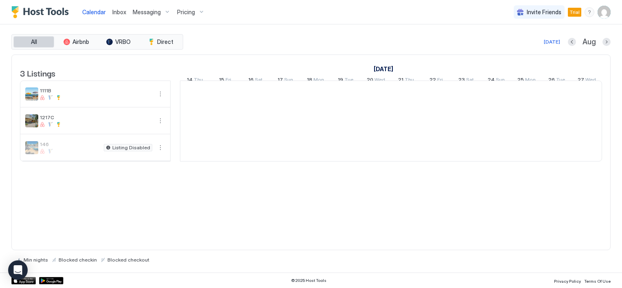
scroll to position [0, 452]
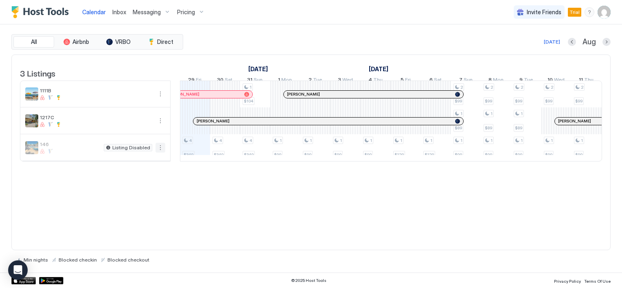
click at [160, 152] on button "More options" at bounding box center [160, 148] width 10 height 10
click at [140, 163] on span "Messaging" at bounding box center [141, 165] width 26 height 6
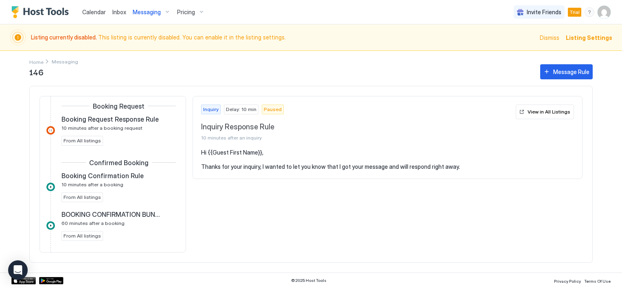
scroll to position [163, 0]
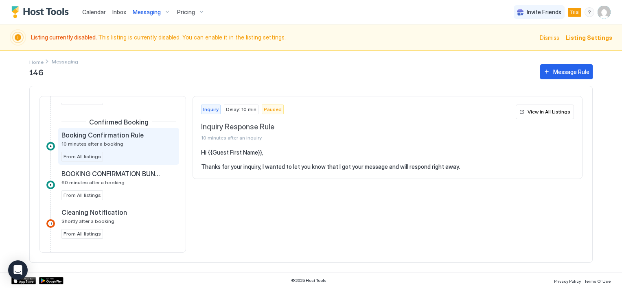
click at [105, 143] on span "10 minutes after a booking" at bounding box center [92, 144] width 62 height 6
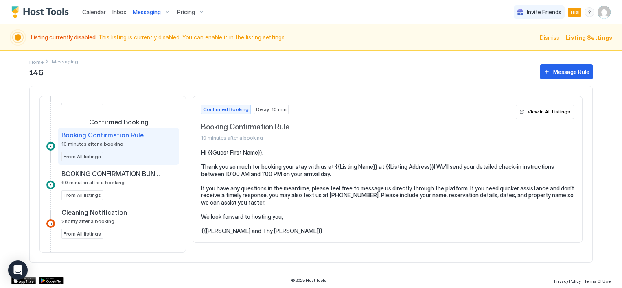
click at [125, 135] on span "Booking Confirmation Rule" at bounding box center [102, 135] width 82 height 8
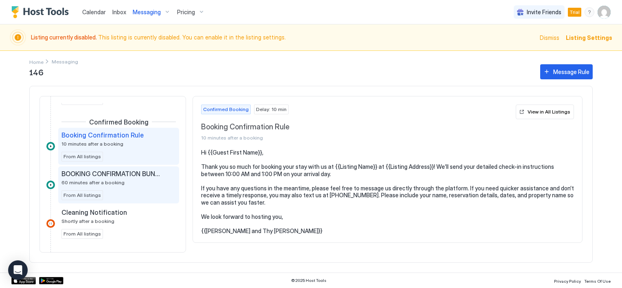
click at [94, 175] on span "BOOKING CONFIRMATION BUNGALOWS" at bounding box center [111, 174] width 101 height 8
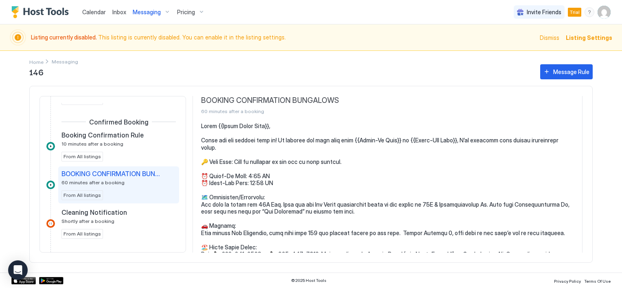
scroll to position [41, 0]
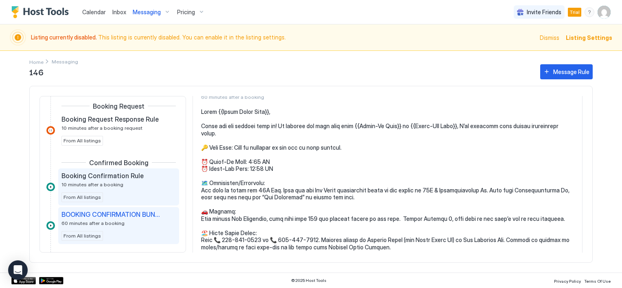
click at [114, 179] on span "Booking Confirmation Rule" at bounding box center [102, 176] width 82 height 8
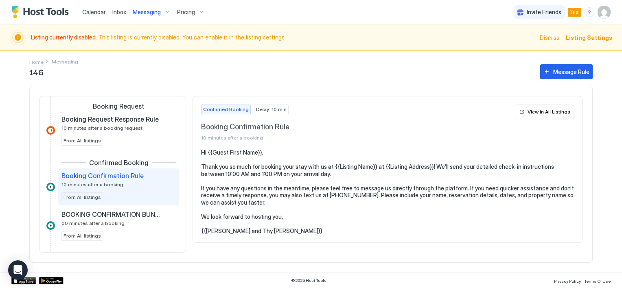
click at [91, 196] on span "From All listings" at bounding box center [81, 197] width 37 height 7
click at [102, 182] on span "10 minutes after a booking" at bounding box center [92, 184] width 62 height 6
click at [52, 186] on div at bounding box center [50, 187] width 9 height 9
click at [50, 187] on div at bounding box center [50, 187] width 9 height 9
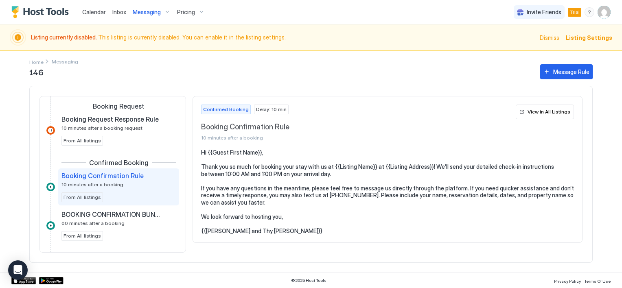
click at [95, 184] on span "10 minutes after a booking" at bounding box center [92, 184] width 62 height 6
click at [97, 181] on span "10 minutes after a booking" at bounding box center [92, 184] width 62 height 6
drag, startPoint x: 97, startPoint y: 181, endPoint x: 65, endPoint y: 187, distance: 32.6
click at [65, 187] on div "Booking Confirmation Rule 10 minutes after a booking From All listings" at bounding box center [118, 187] width 114 height 31
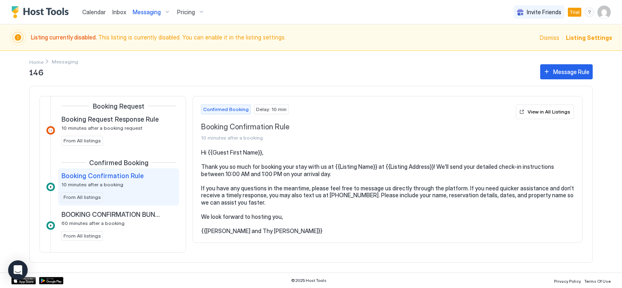
drag, startPoint x: 65, startPoint y: 187, endPoint x: 52, endPoint y: 186, distance: 12.7
click at [52, 186] on div at bounding box center [50, 187] width 9 height 9
click at [113, 177] on span "Booking Confirmation Rule" at bounding box center [102, 176] width 82 height 8
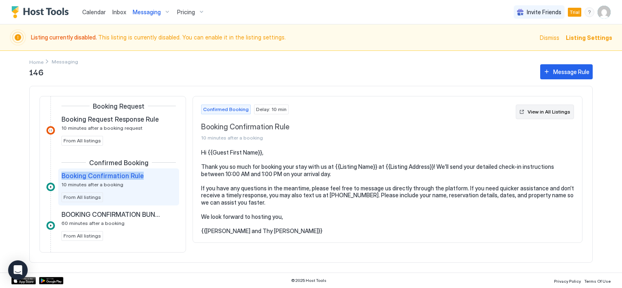
click at [544, 110] on div "View in All Listings" at bounding box center [548, 111] width 43 height 7
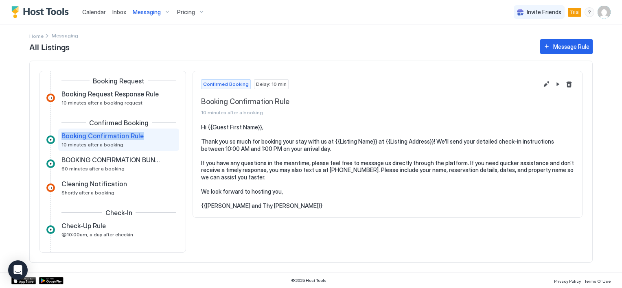
click at [105, 137] on span "Booking Confirmation Rule" at bounding box center [102, 136] width 82 height 8
click at [544, 83] on button "Edit message rule" at bounding box center [546, 84] width 10 height 10
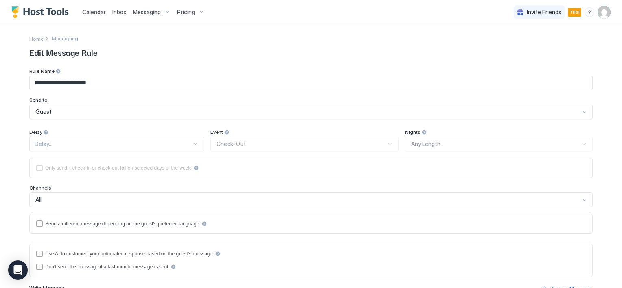
type textarea "**********"
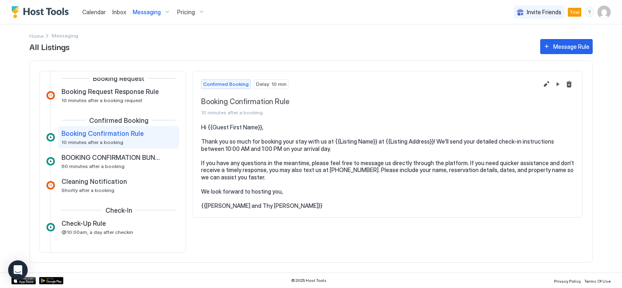
scroll to position [81, 0]
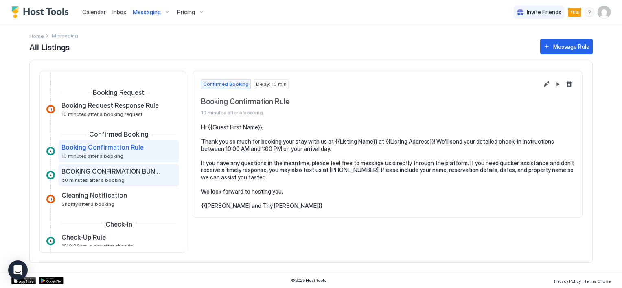
click at [116, 170] on span "BOOKING CONFIRMATION BUNGALOWS" at bounding box center [111, 171] width 101 height 8
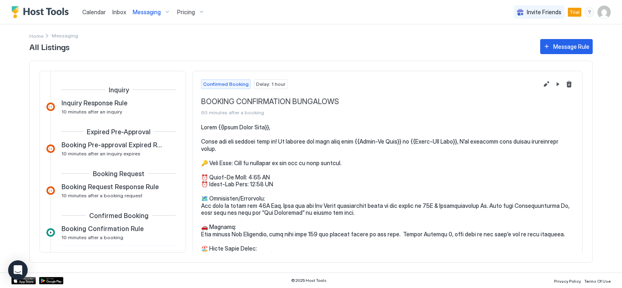
click at [150, 13] on span "Messaging" at bounding box center [147, 12] width 28 height 7
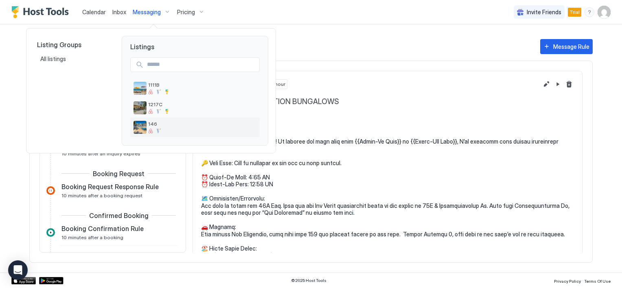
click at [144, 127] on img "listing image" at bounding box center [139, 127] width 13 height 13
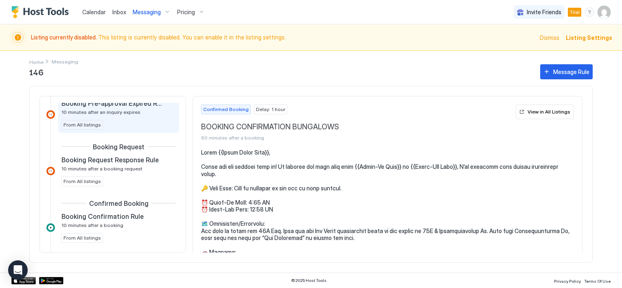
scroll to position [122, 0]
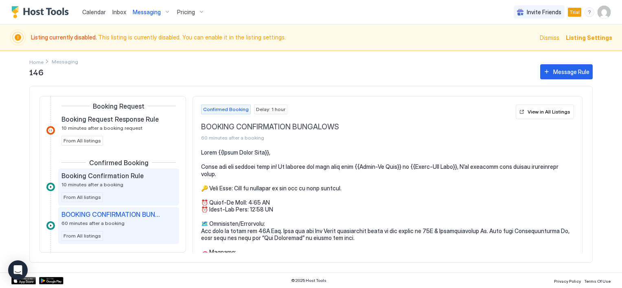
click at [99, 181] on span "10 minutes after a booking" at bounding box center [92, 184] width 62 height 6
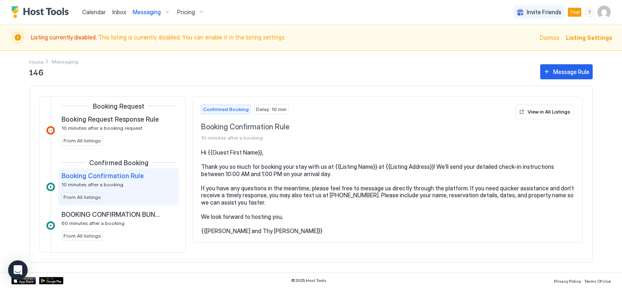
click at [259, 111] on span "Delay: 10 min" at bounding box center [271, 109] width 31 height 7
click at [242, 114] on div "Confirmed Booking Delay: 10 min Booking Confirmation Rule 10 minutes after a bo…" at bounding box center [356, 123] width 311 height 37
click at [553, 74] on div "Message Rule" at bounding box center [571, 72] width 36 height 9
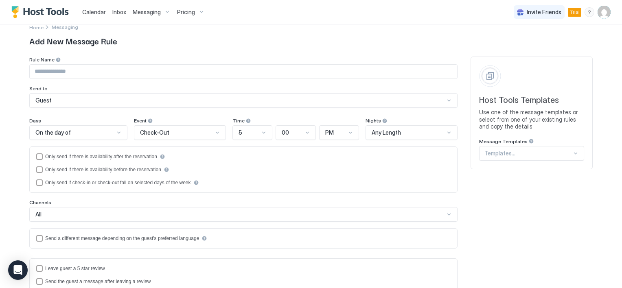
click at [515, 161] on div "Templates..." at bounding box center [531, 153] width 105 height 15
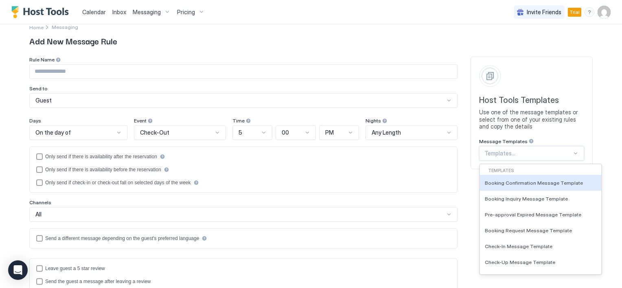
scroll to position [13, 0]
click at [515, 183] on span "Booking Confirmation Message Template" at bounding box center [534, 182] width 98 height 6
type input "**********"
type textarea "**********"
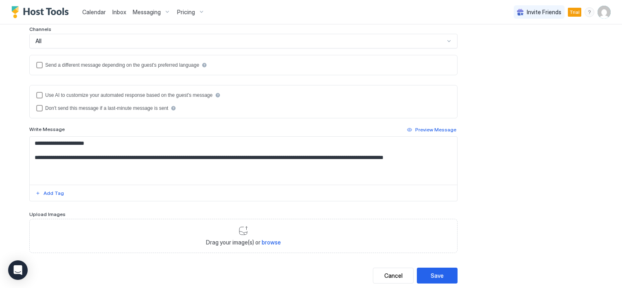
scroll to position [177, 0]
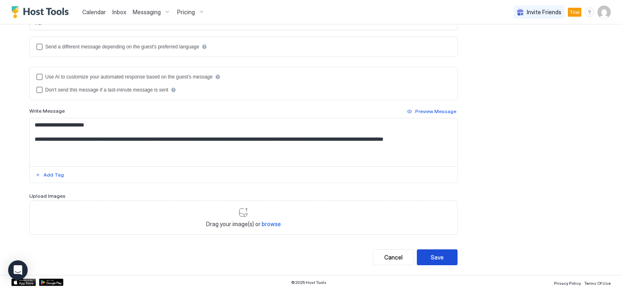
click at [443, 260] on button "Save" at bounding box center [437, 257] width 41 height 16
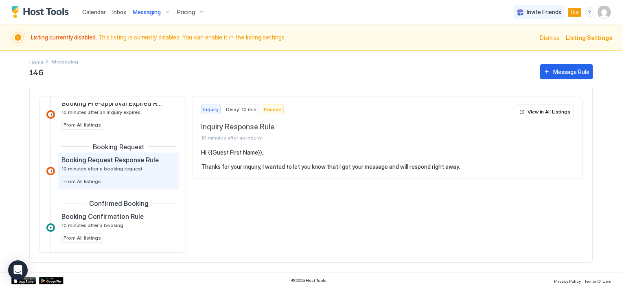
scroll to position [122, 0]
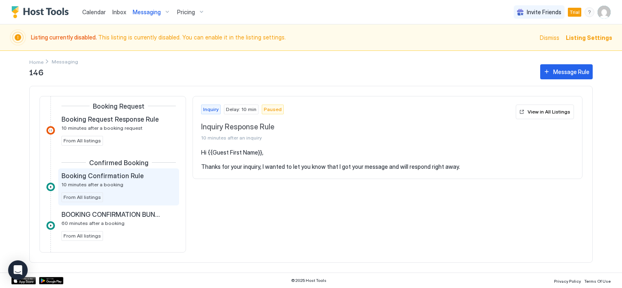
click at [143, 177] on div "Booking Confirmation Rule" at bounding box center [112, 176] width 103 height 8
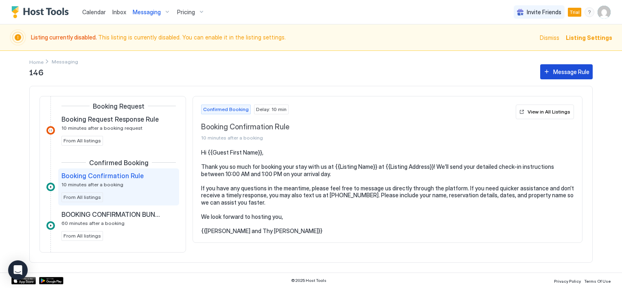
click at [566, 75] on div "Message Rule" at bounding box center [571, 72] width 36 height 9
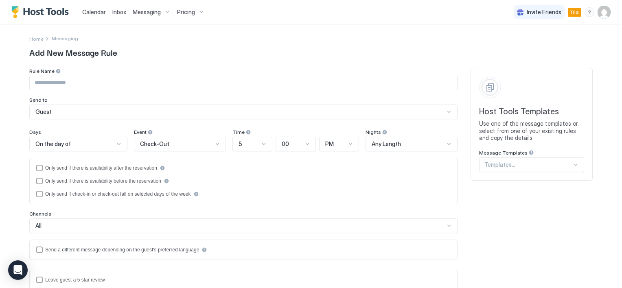
click at [149, 13] on span "Messaging" at bounding box center [147, 12] width 28 height 7
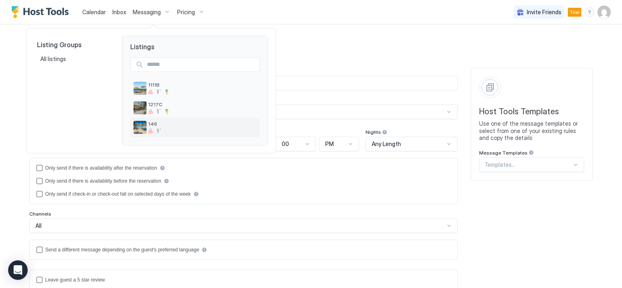
click at [151, 125] on span "146" at bounding box center [202, 124] width 108 height 6
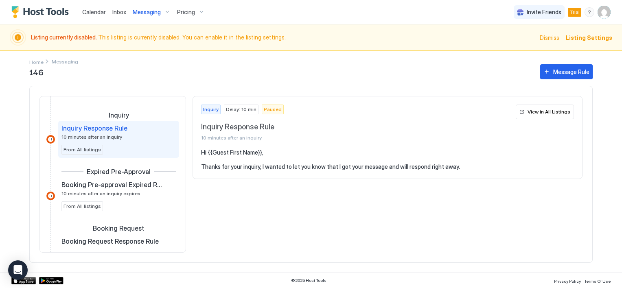
scroll to position [122, 0]
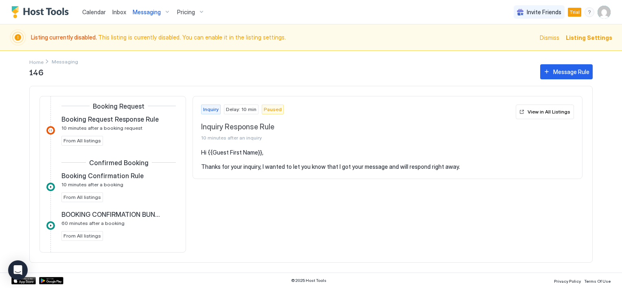
click at [50, 184] on div at bounding box center [50, 187] width 9 height 9
click at [49, 186] on div at bounding box center [50, 187] width 9 height 9
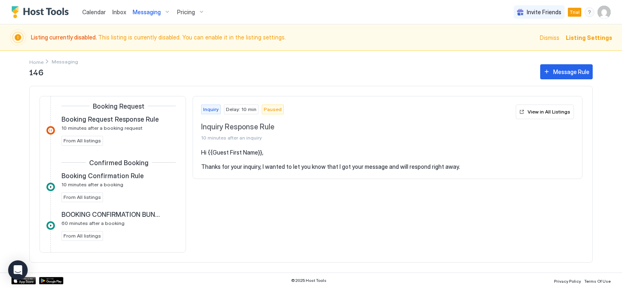
click at [49, 186] on div at bounding box center [50, 187] width 9 height 9
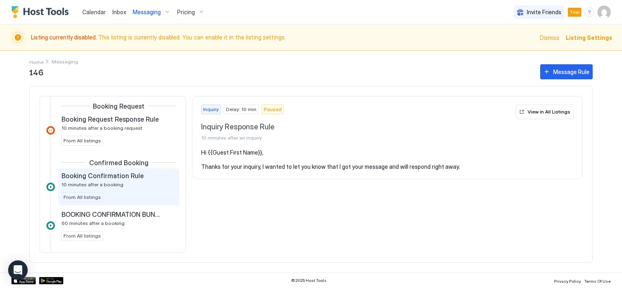
click at [87, 189] on div "Booking Confirmation Rule 10 minutes after a booking From All listings" at bounding box center [118, 187] width 114 height 31
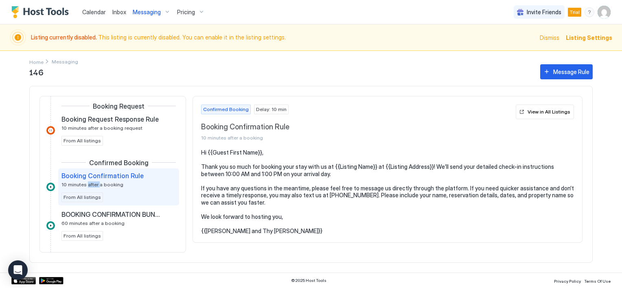
click at [87, 189] on div "Booking Confirmation Rule 10 minutes after a booking From All listings" at bounding box center [118, 187] width 114 height 31
click at [228, 110] on span "Confirmed Booking" at bounding box center [226, 109] width 46 height 7
click at [269, 109] on span "Delay: 10 min" at bounding box center [271, 109] width 31 height 7
drag, startPoint x: 269, startPoint y: 109, endPoint x: 266, endPoint y: 139, distance: 30.2
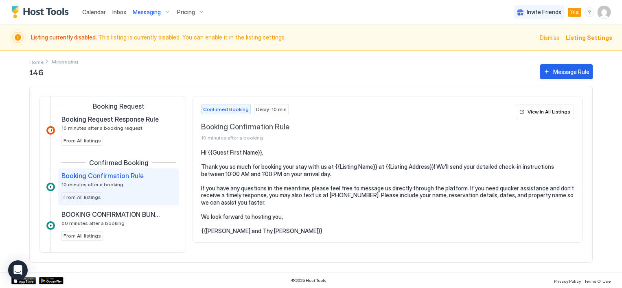
click at [265, 137] on span "10 minutes after a booking" at bounding box center [356, 138] width 311 height 6
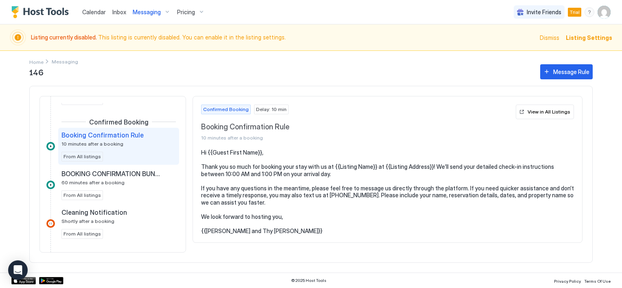
click at [121, 135] on span "Booking Confirmation Rule" at bounding box center [102, 135] width 82 height 8
click at [98, 141] on span "10 minutes after a booking" at bounding box center [92, 144] width 62 height 6
click at [42, 61] on span "Home" at bounding box center [36, 62] width 14 height 6
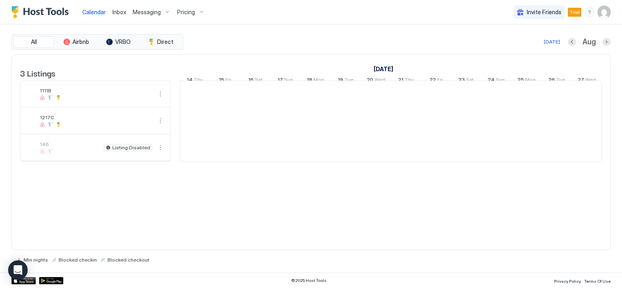
scroll to position [0, 452]
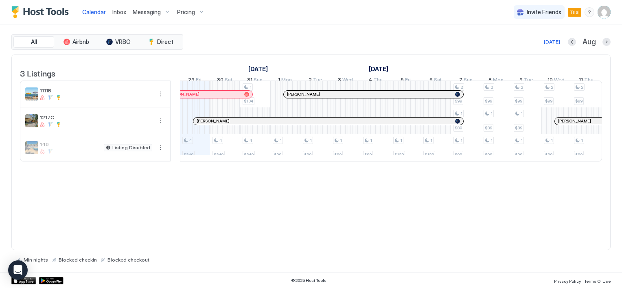
click at [135, 12] on span "Messaging" at bounding box center [147, 12] width 28 height 7
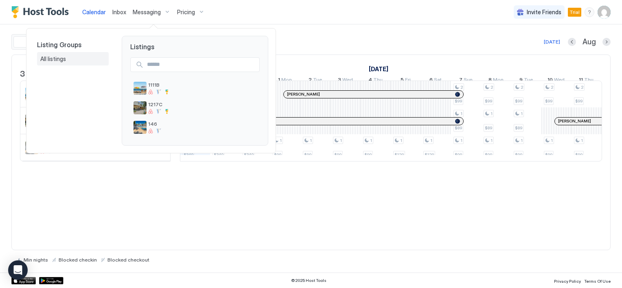
click at [58, 58] on span "All listings" at bounding box center [53, 58] width 27 height 7
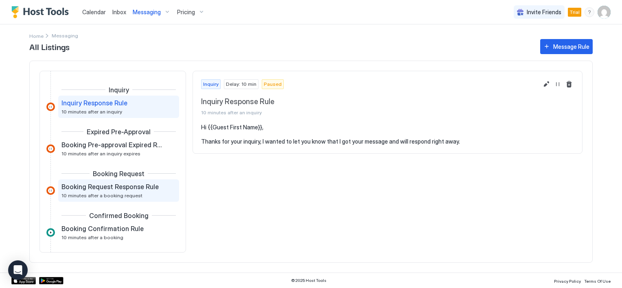
scroll to position [41, 0]
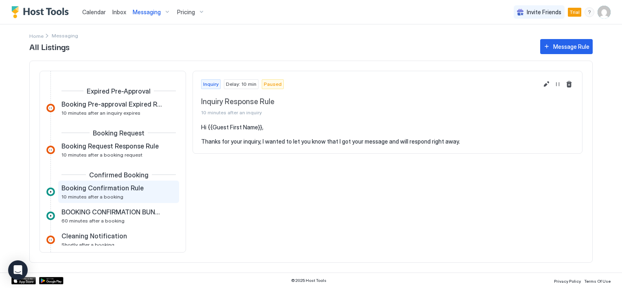
click at [100, 190] on span "Booking Confirmation Rule" at bounding box center [102, 188] width 82 height 8
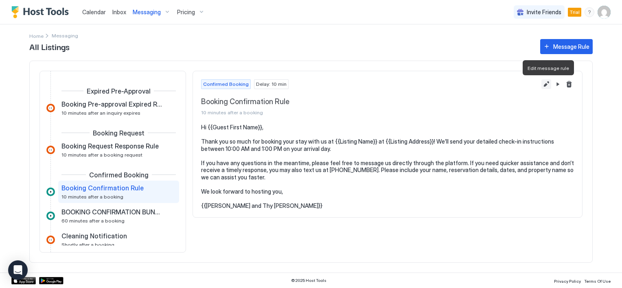
click at [546, 85] on button "Edit message rule" at bounding box center [546, 84] width 10 height 10
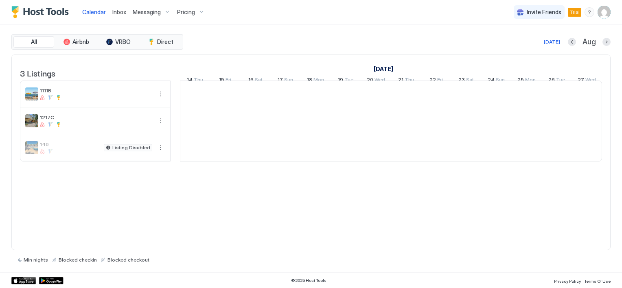
scroll to position [0, 452]
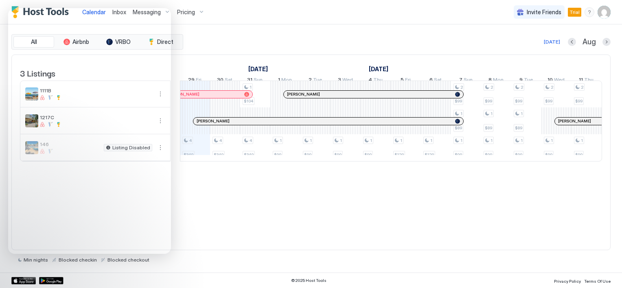
click at [387, 204] on div "3 Listings August 2025 September 2025 October 2025 14 Thu 15 Fri 16 Sat 17 Sun …" at bounding box center [310, 153] width 599 height 196
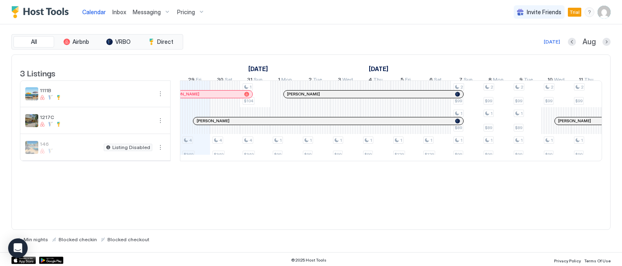
scroll to position [0, 452]
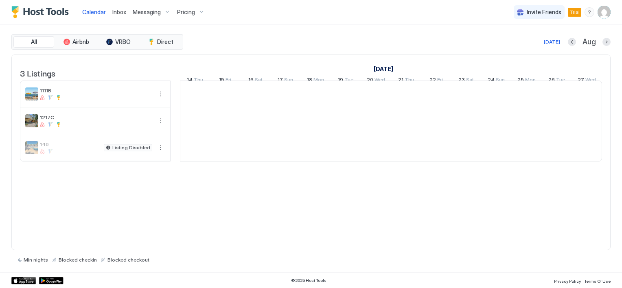
scroll to position [0, 452]
